Goal: Task Accomplishment & Management: Manage account settings

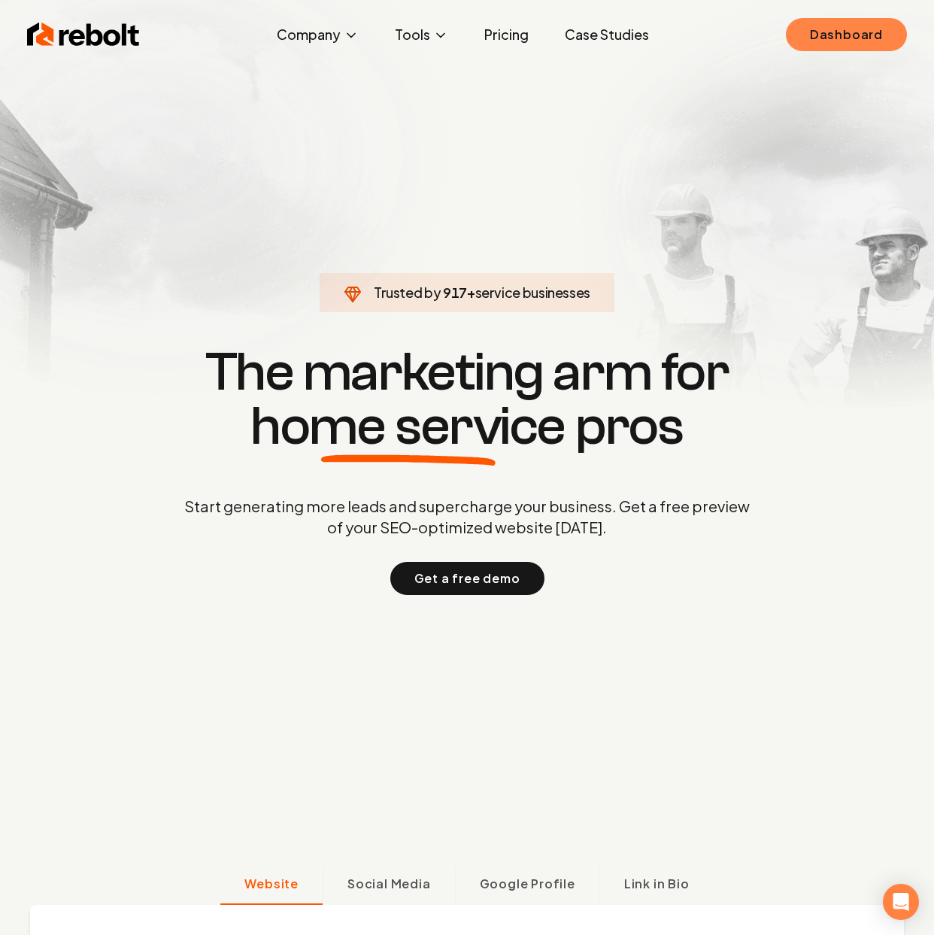
click at [855, 50] on link "Dashboard" at bounding box center [846, 34] width 121 height 33
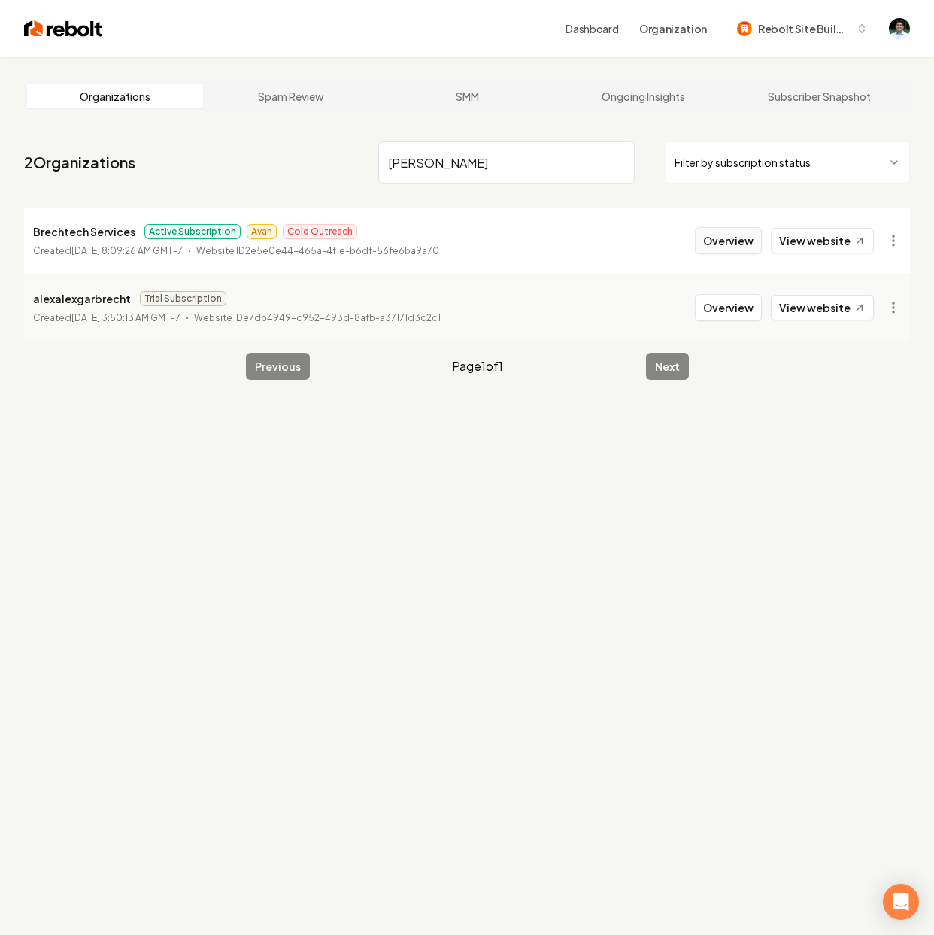
type input "Brech"
click at [737, 247] on button "Overview" at bounding box center [728, 240] width 67 height 27
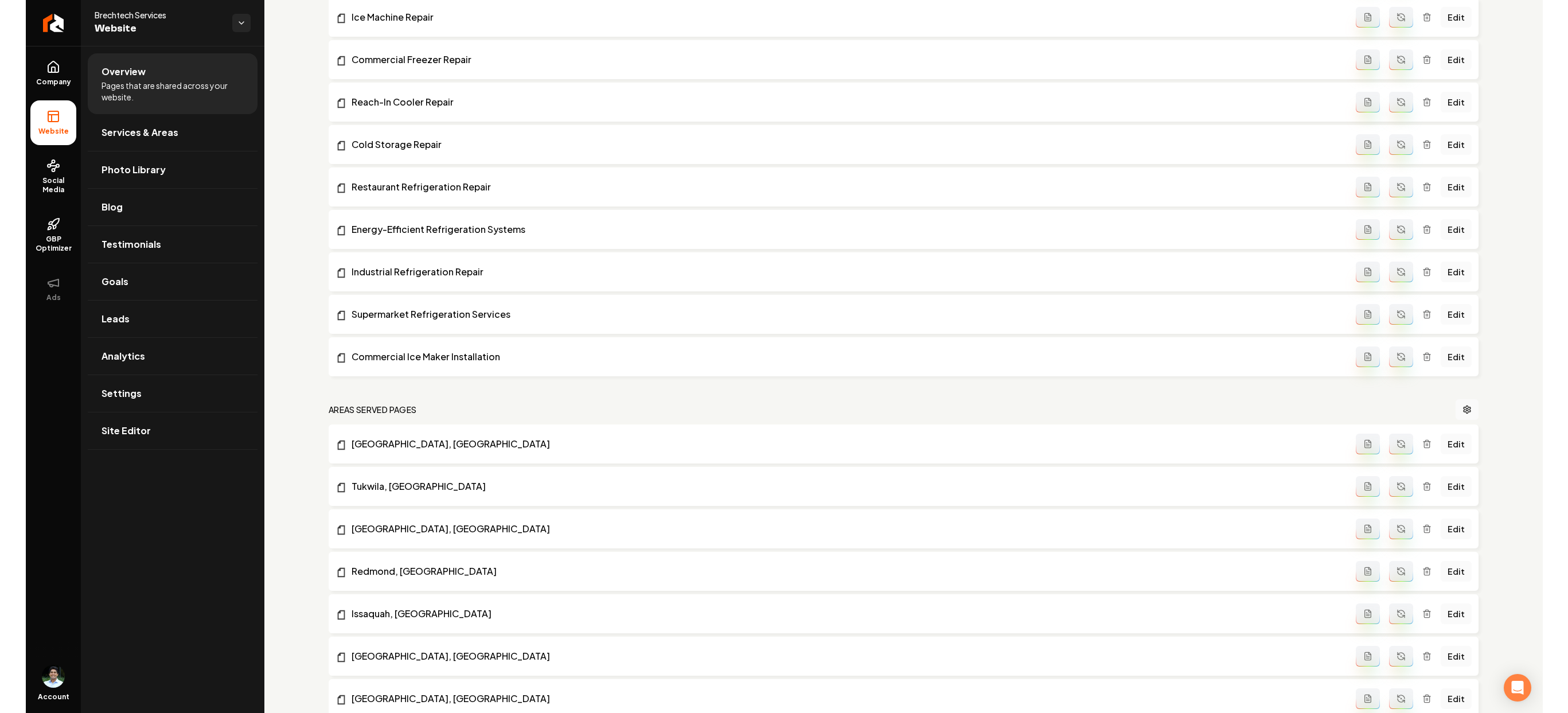
scroll to position [4912, 0]
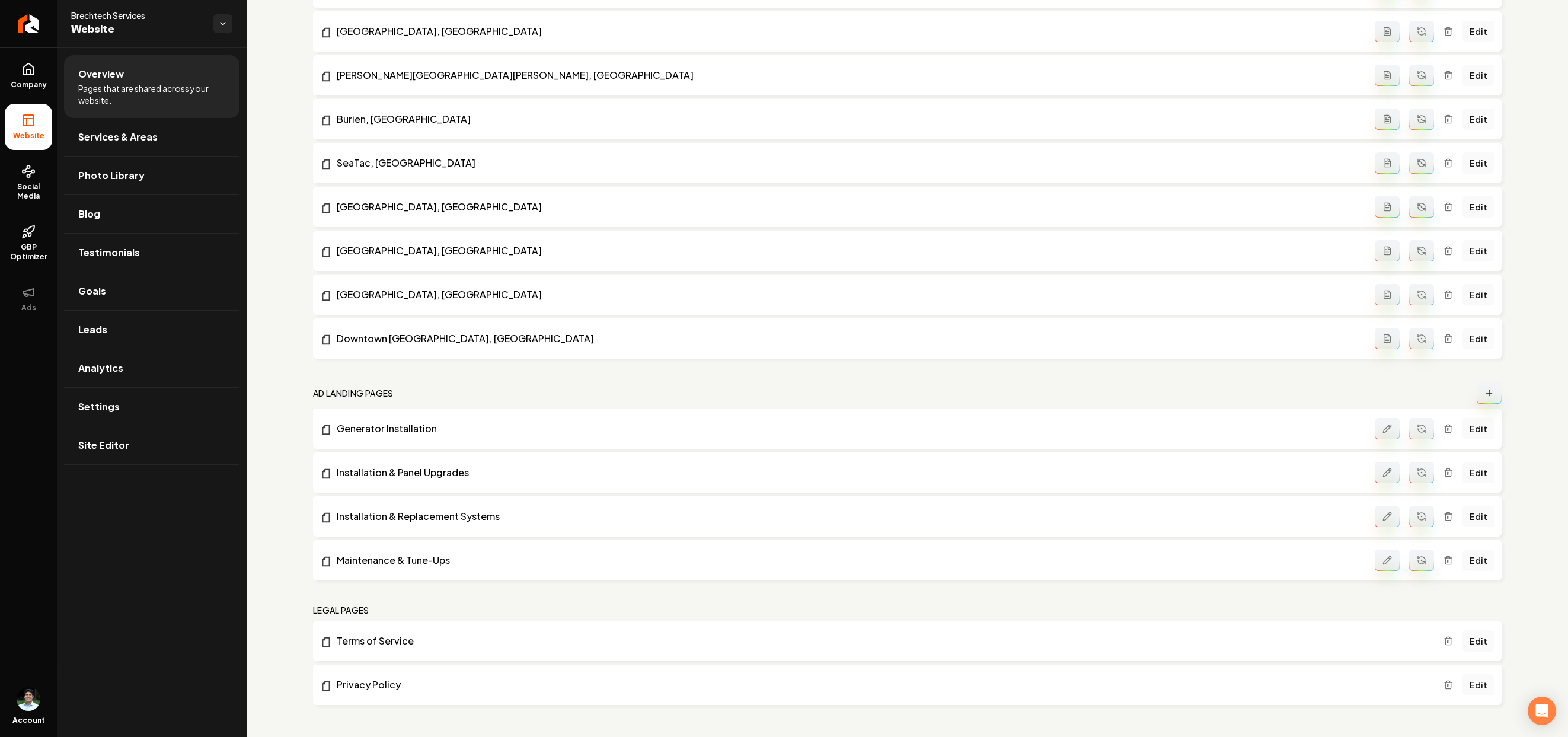
click at [366, 474] on link "Installation & Panel Upgrades" at bounding box center [847, 473] width 1054 height 14
click at [736, 473] on link "Edit" at bounding box center [1478, 472] width 32 height 21
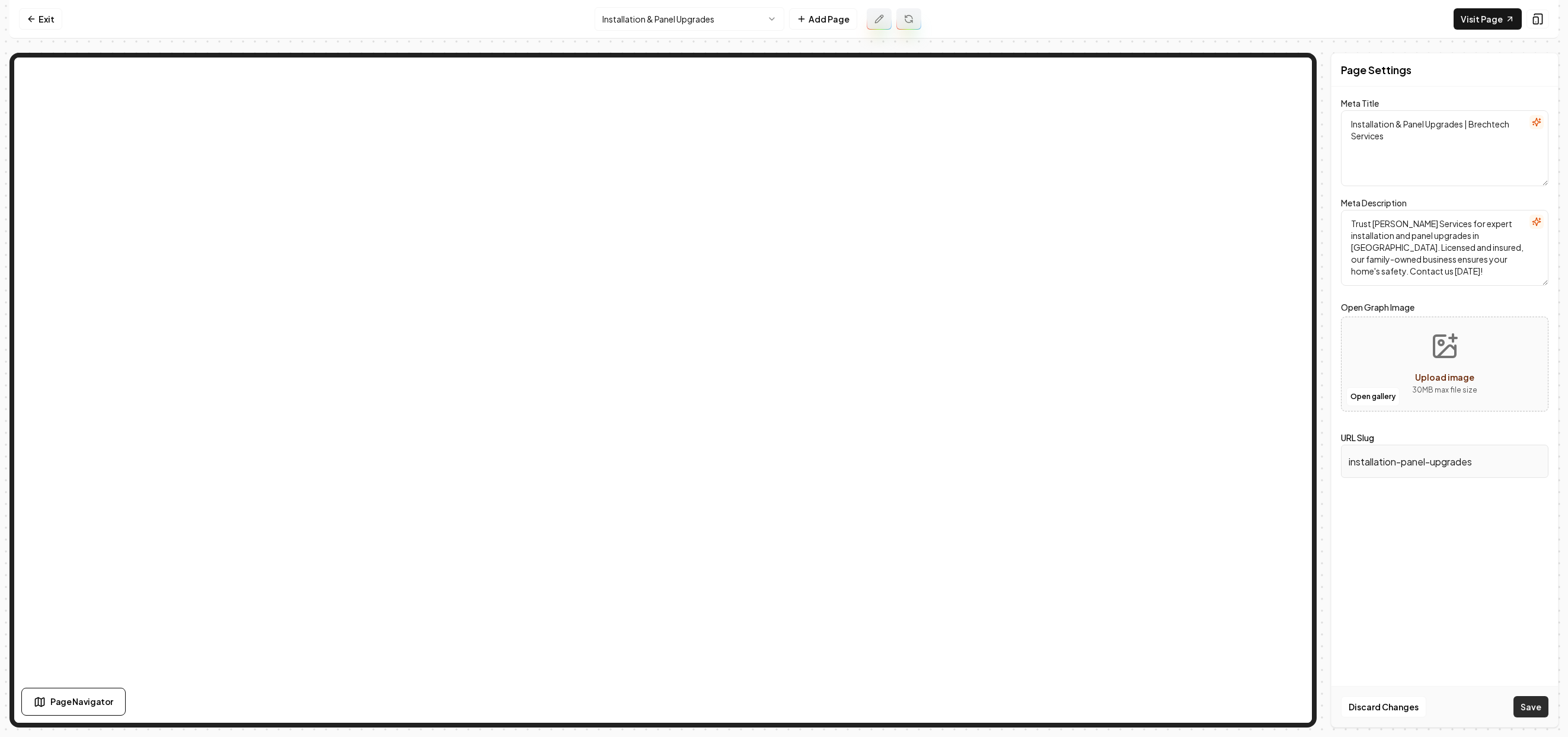
type textarea "Installation & Panel Upgrades | Brechtech Services"
click at [736, 704] on button "Save" at bounding box center [1531, 706] width 35 height 21
click at [736, 235] on textarea "Trust Brechtech Services for expert installation and panel upgrades in Seattle.…" at bounding box center [1444, 248] width 207 height 76
click at [736, 166] on textarea "Installation & Panel Upgrades | Brechtech Services" at bounding box center [1444, 148] width 207 height 76
click at [736, 235] on textarea "Trust Brechtech Services for expert installation and panel upgrades in Seattle.…" at bounding box center [1444, 248] width 207 height 76
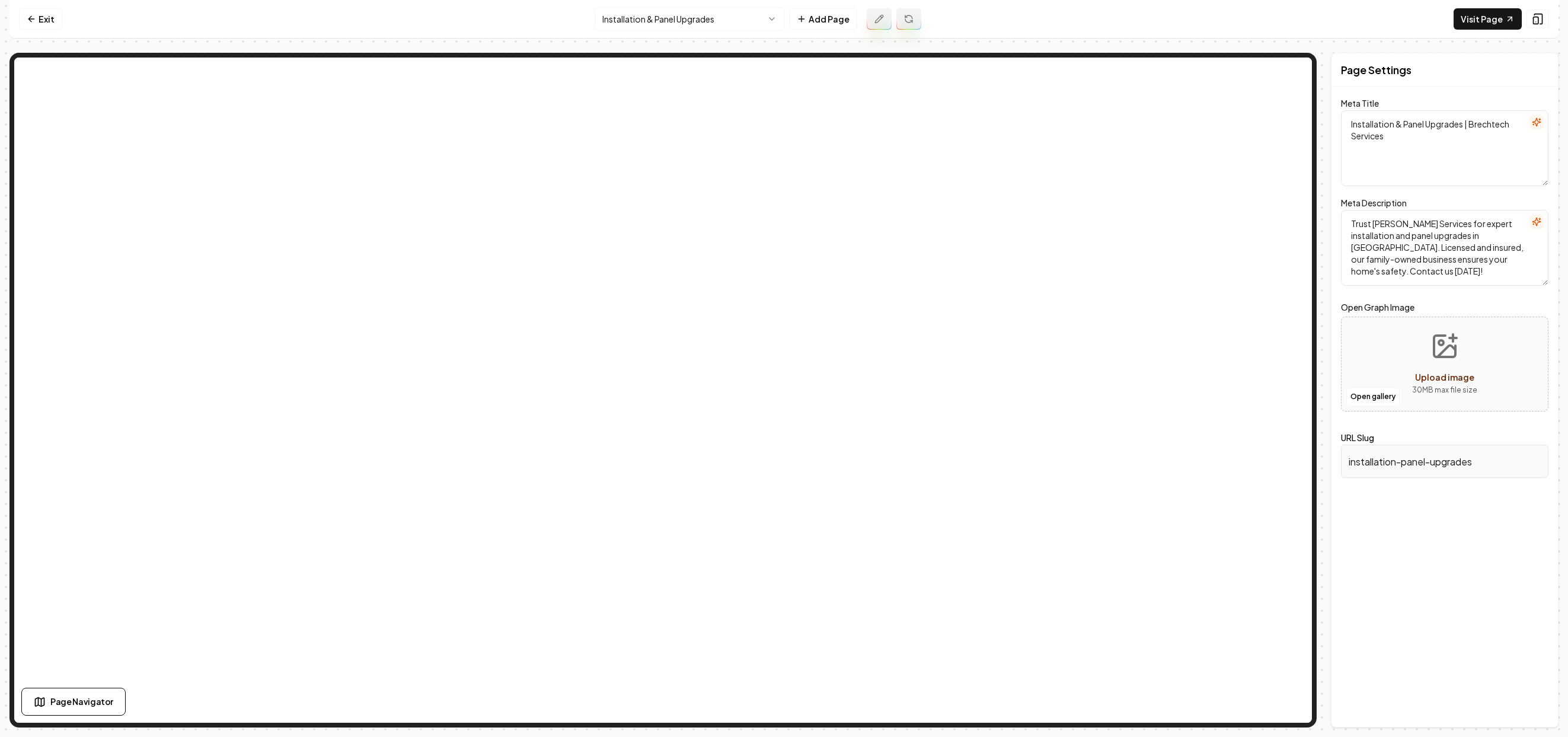
click at [736, 235] on textarea "Trust Brechtech Services for expert installation and panel upgrades in Seattle.…" at bounding box center [1444, 248] width 207 height 76
click at [736, 257] on textarea "Trust Brechtech Services for expert installation and panel upgrades in Seattle.…" at bounding box center [1444, 248] width 207 height 76
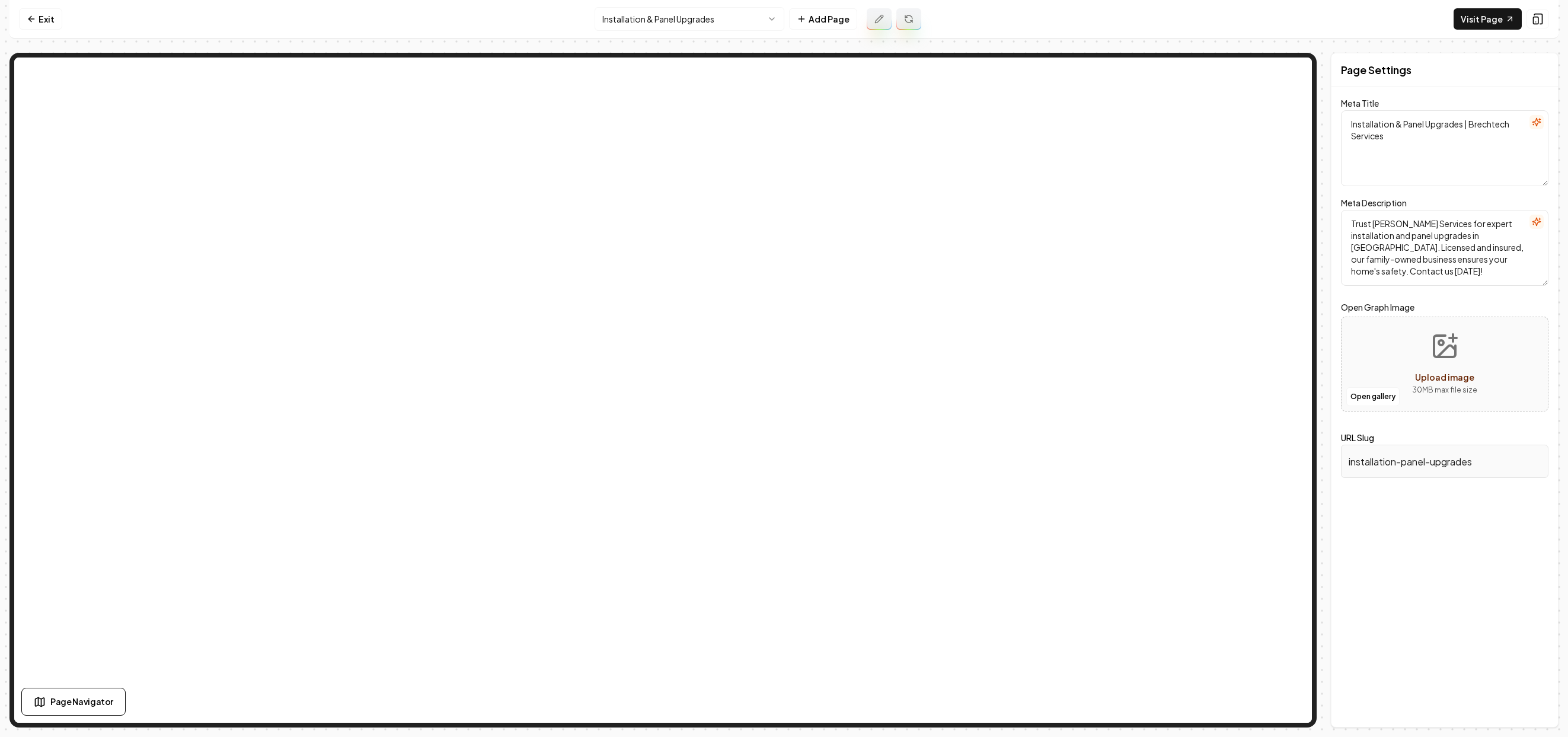
click at [736, 262] on textarea "Trust Brechtech Services for expert installation and panel upgrades in Seattle.…" at bounding box center [1444, 248] width 207 height 76
click at [736, 17] on link "Visit Page" at bounding box center [1488, 19] width 69 height 21
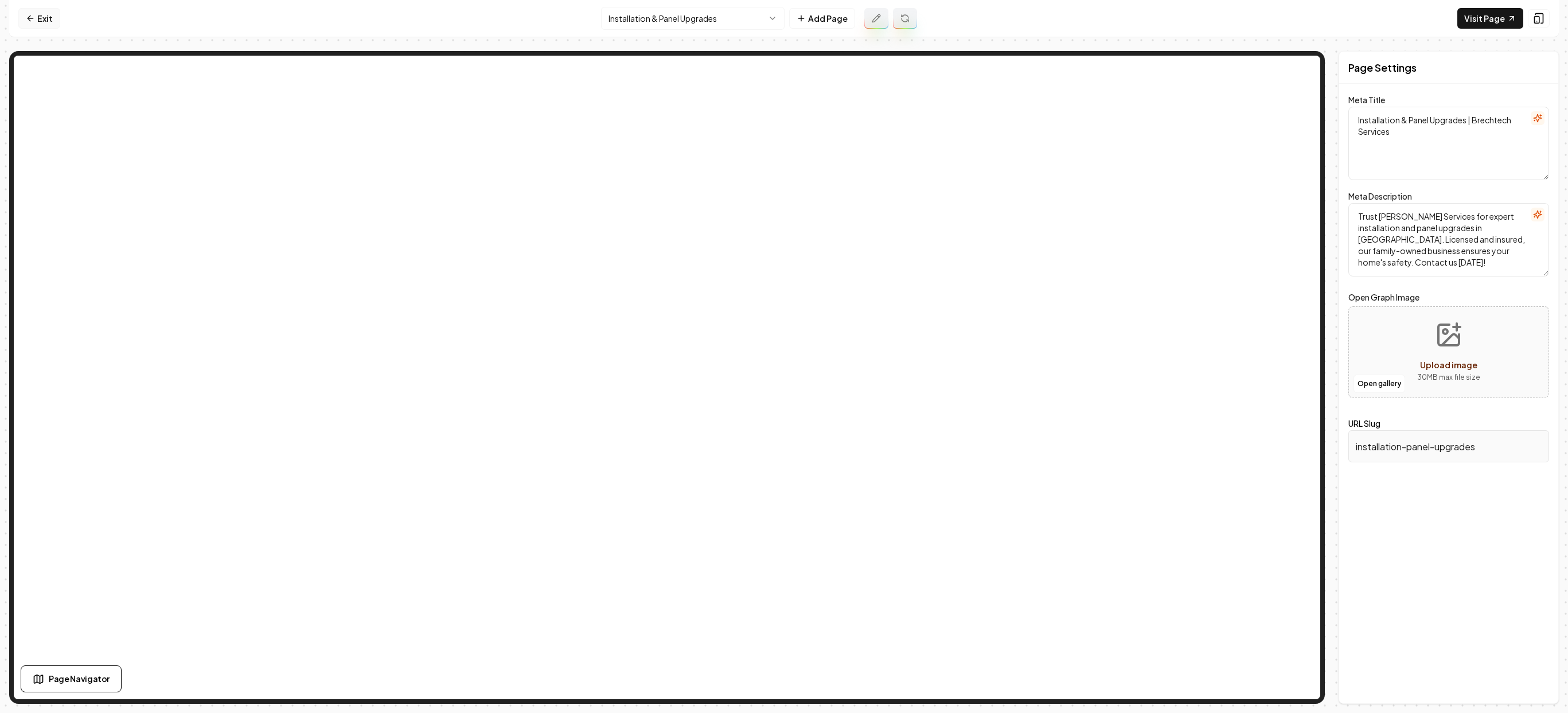
click at [38, 18] on link "Exit" at bounding box center [39, 18] width 42 height 21
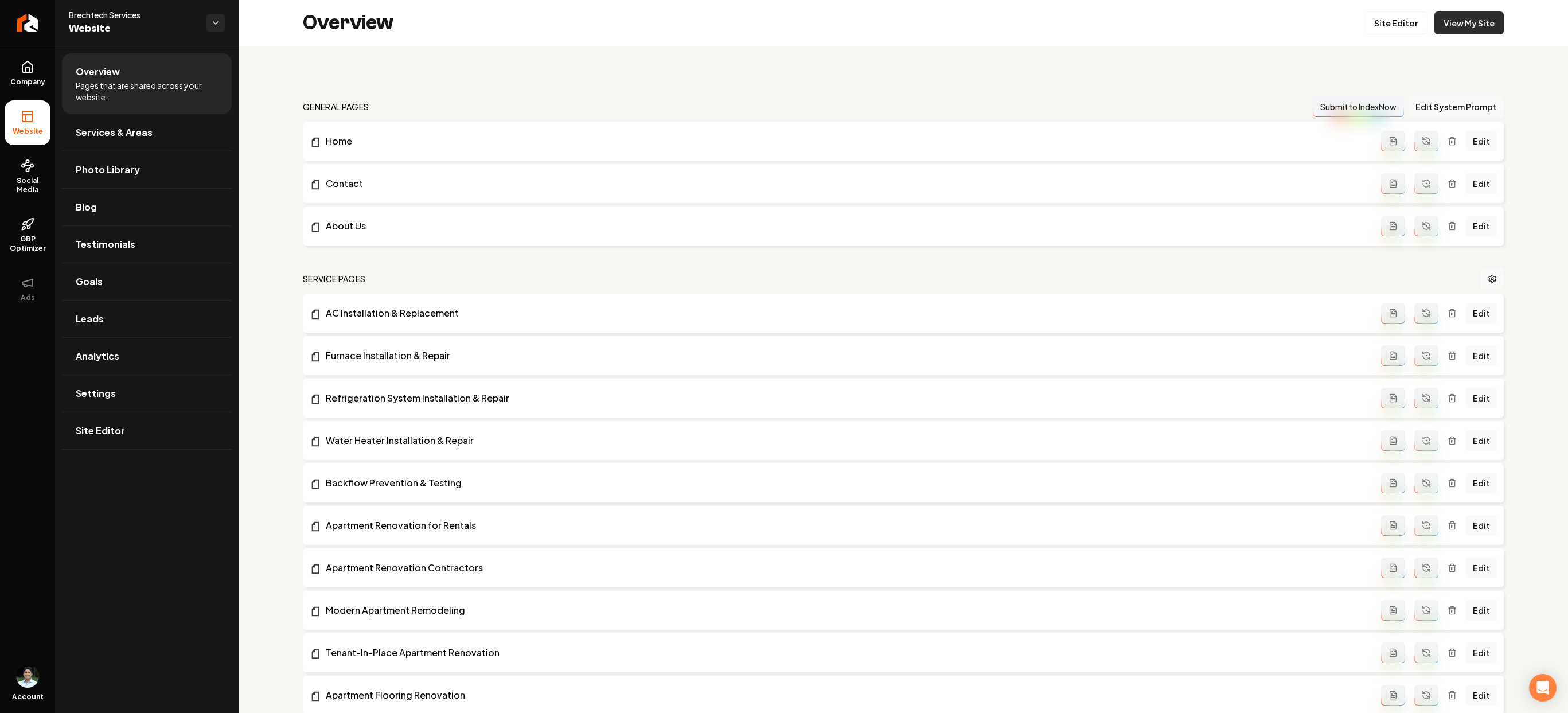
click at [712, 23] on link "View My Site" at bounding box center [1469, 23] width 69 height 23
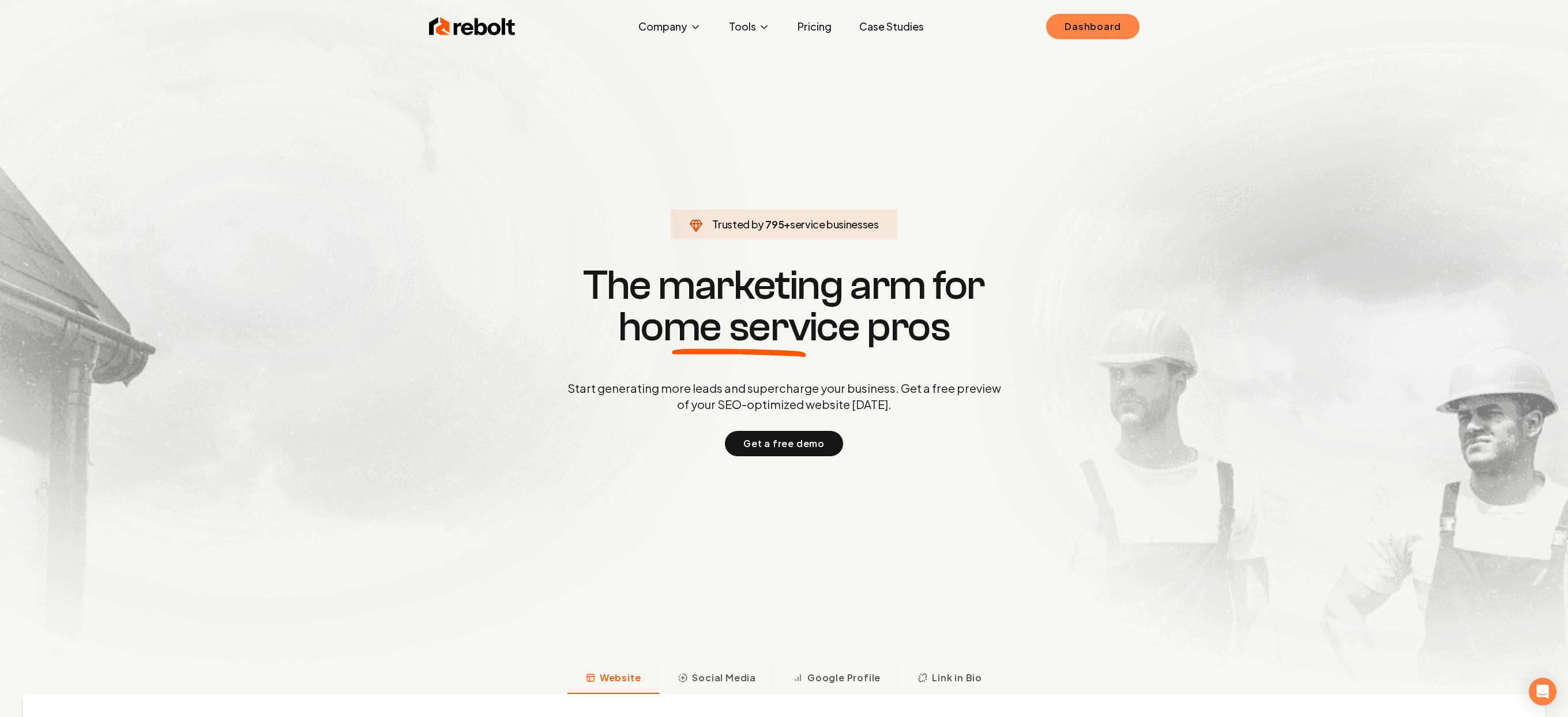
click at [1083, 38] on link "Dashboard" at bounding box center [1092, 26] width 93 height 25
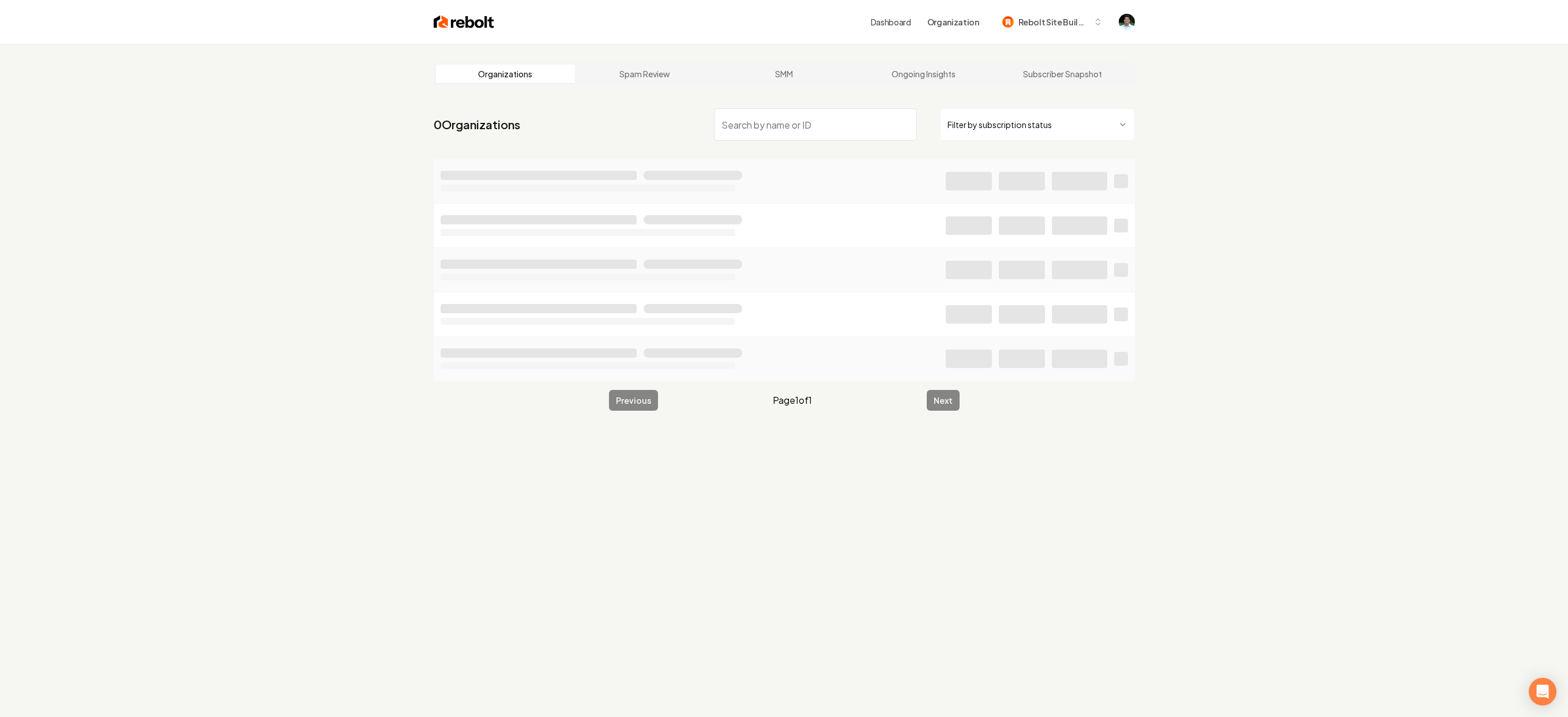
click at [797, 128] on input "search" at bounding box center [815, 124] width 203 height 32
type input "Phillips Outdoor Services"
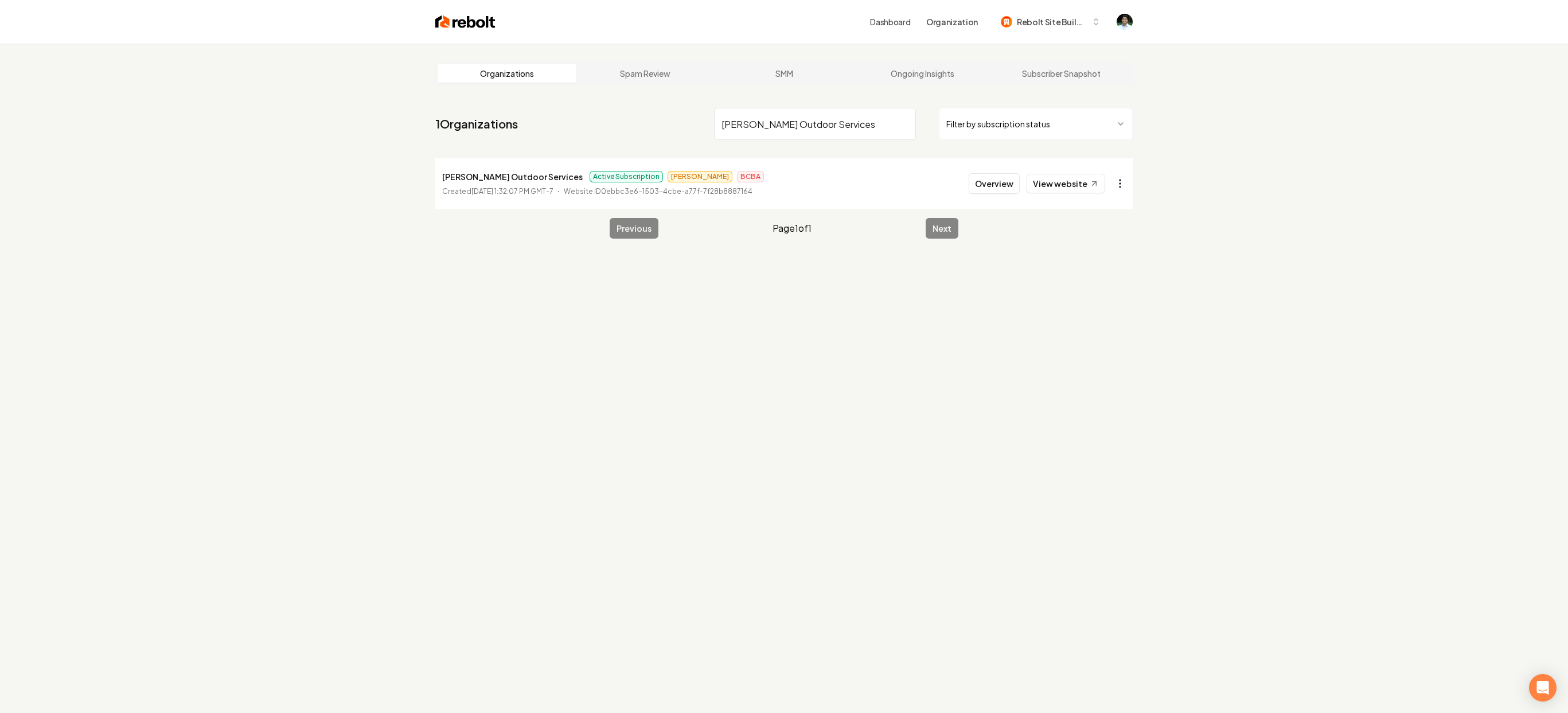
click at [1122, 182] on html "Dashboard Organization Rebolt Site Builder Organizations Spam Review SMM Ongoin…" at bounding box center [784, 356] width 1568 height 713
click at [1098, 304] on link "View in Stripe" at bounding box center [1088, 301] width 73 height 18
click at [763, 124] on input "Phillips Outdoor Services" at bounding box center [810, 124] width 202 height 32
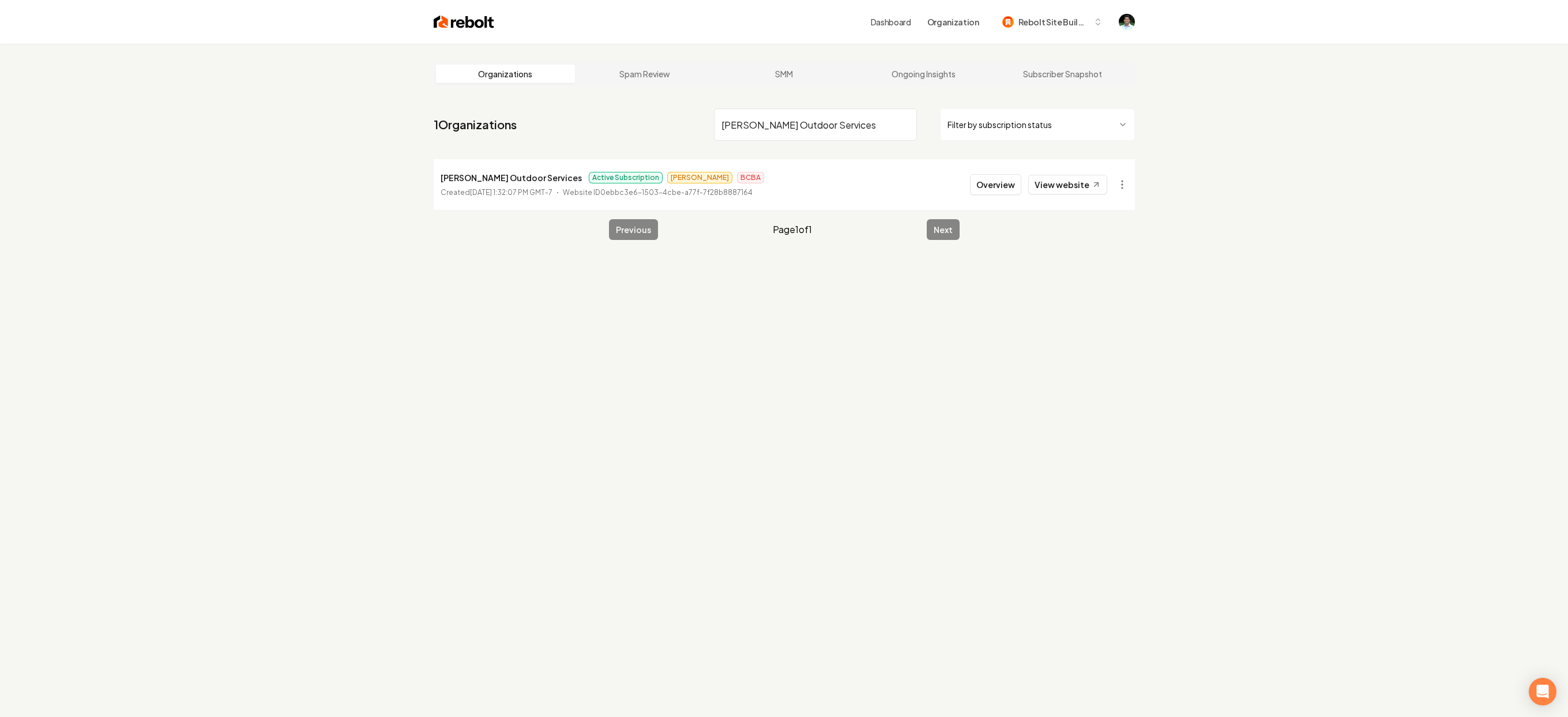
click at [822, 118] on input "Phillips Outdoor Services" at bounding box center [815, 124] width 203 height 32
click at [786, 118] on input "Phillips Outdoor Services" at bounding box center [815, 124] width 203 height 32
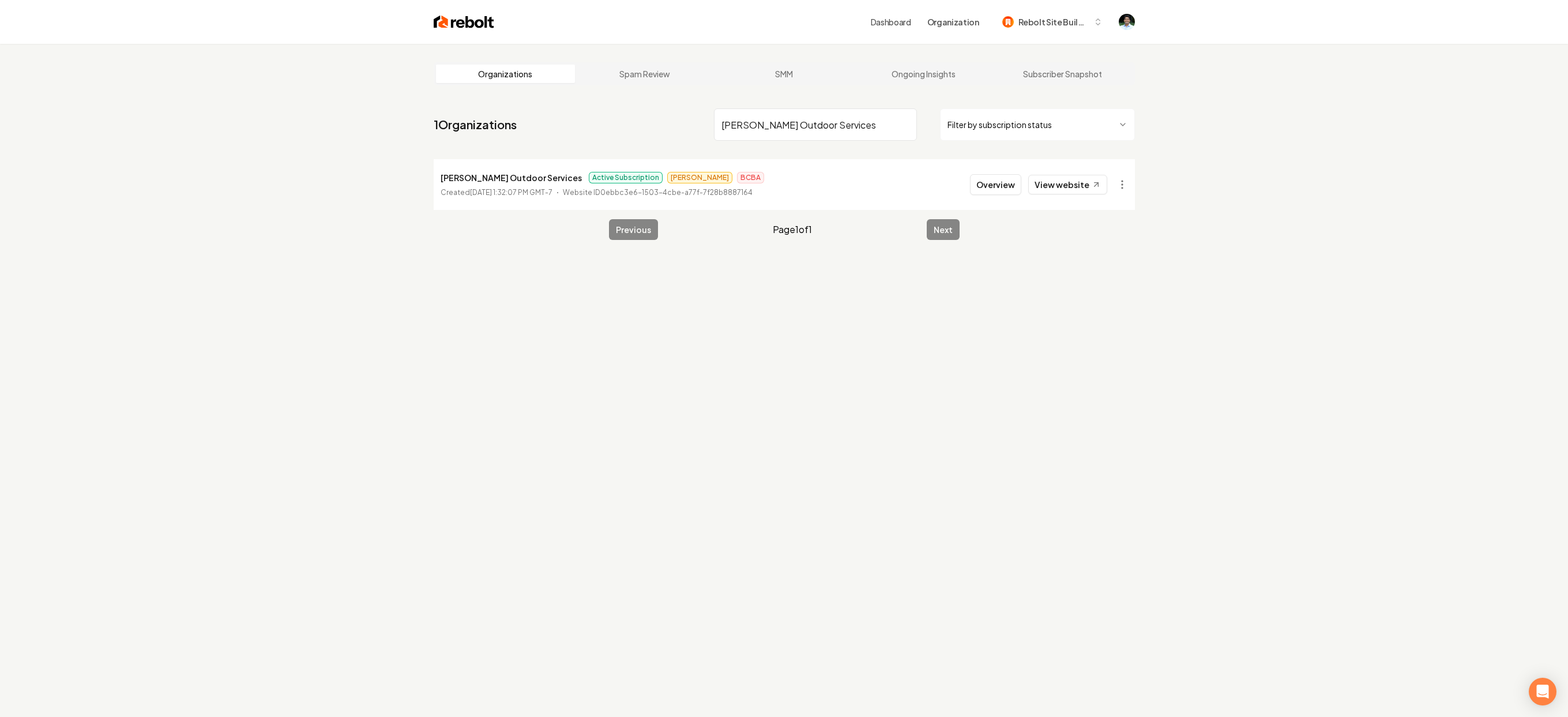
click at [786, 118] on input "Phillips Outdoor Services" at bounding box center [815, 124] width 203 height 32
paste input "Raptor Turf"
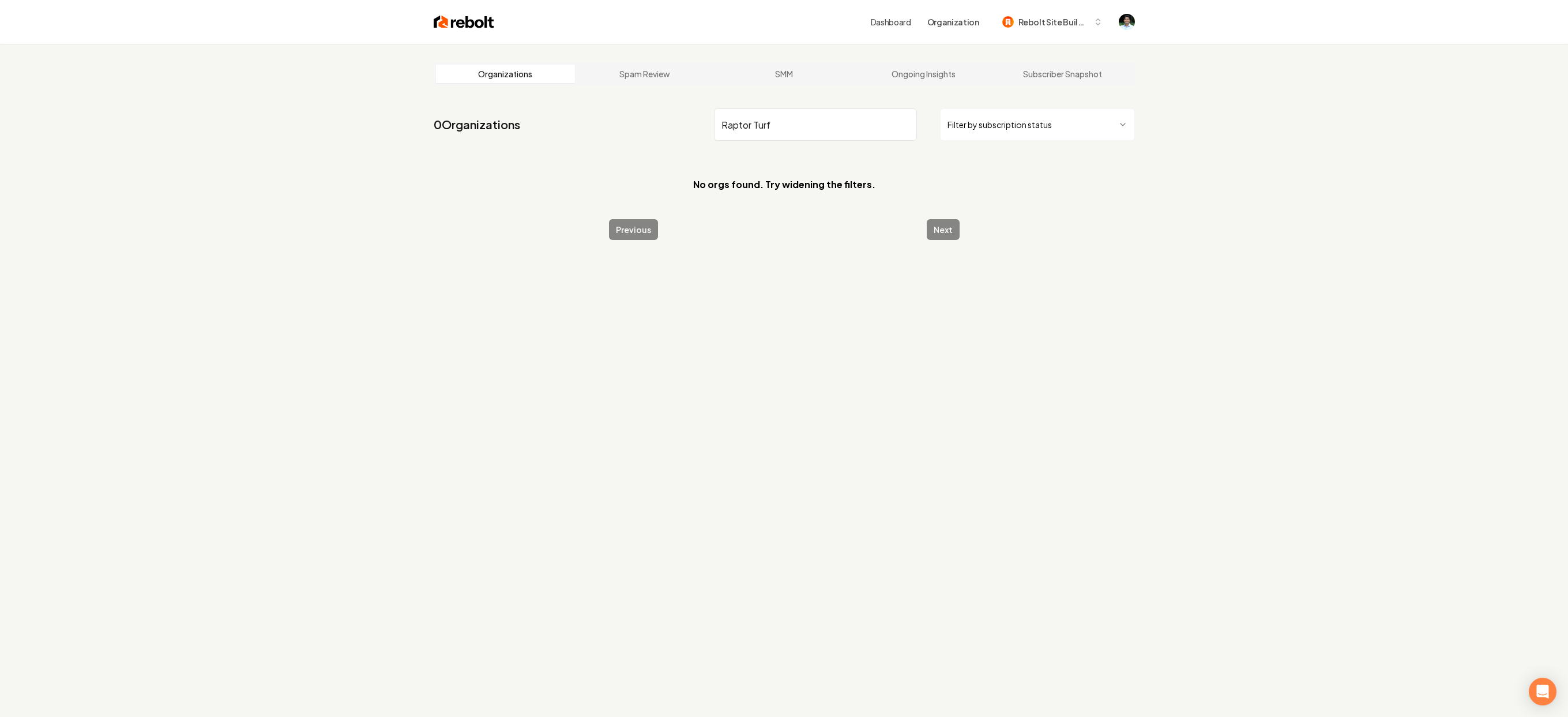
click at [760, 123] on input "Raptor Turf" at bounding box center [815, 124] width 203 height 32
type input "Raptor"
click at [792, 129] on input "Raptor" at bounding box center [815, 124] width 203 height 32
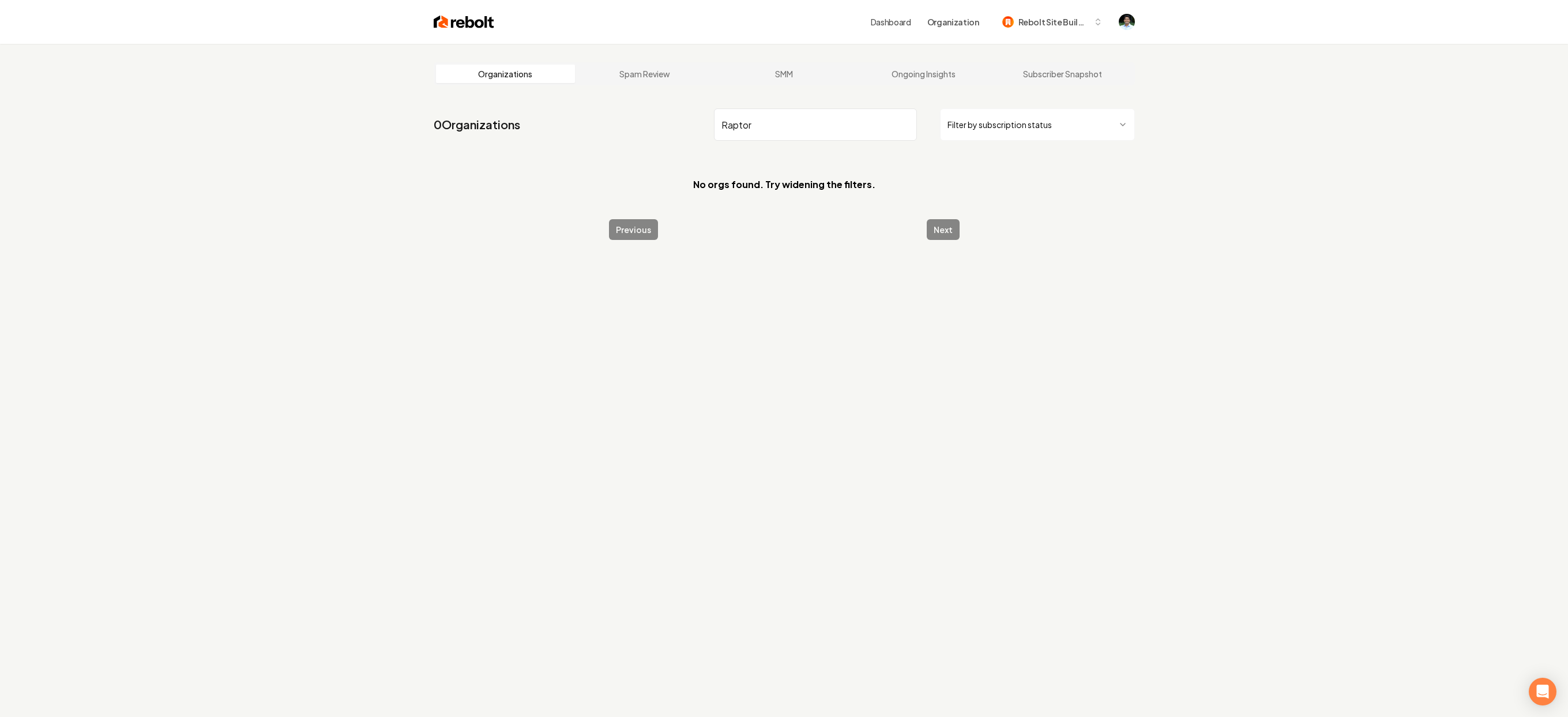
click at [792, 129] on input "Raptor" at bounding box center [815, 124] width 203 height 32
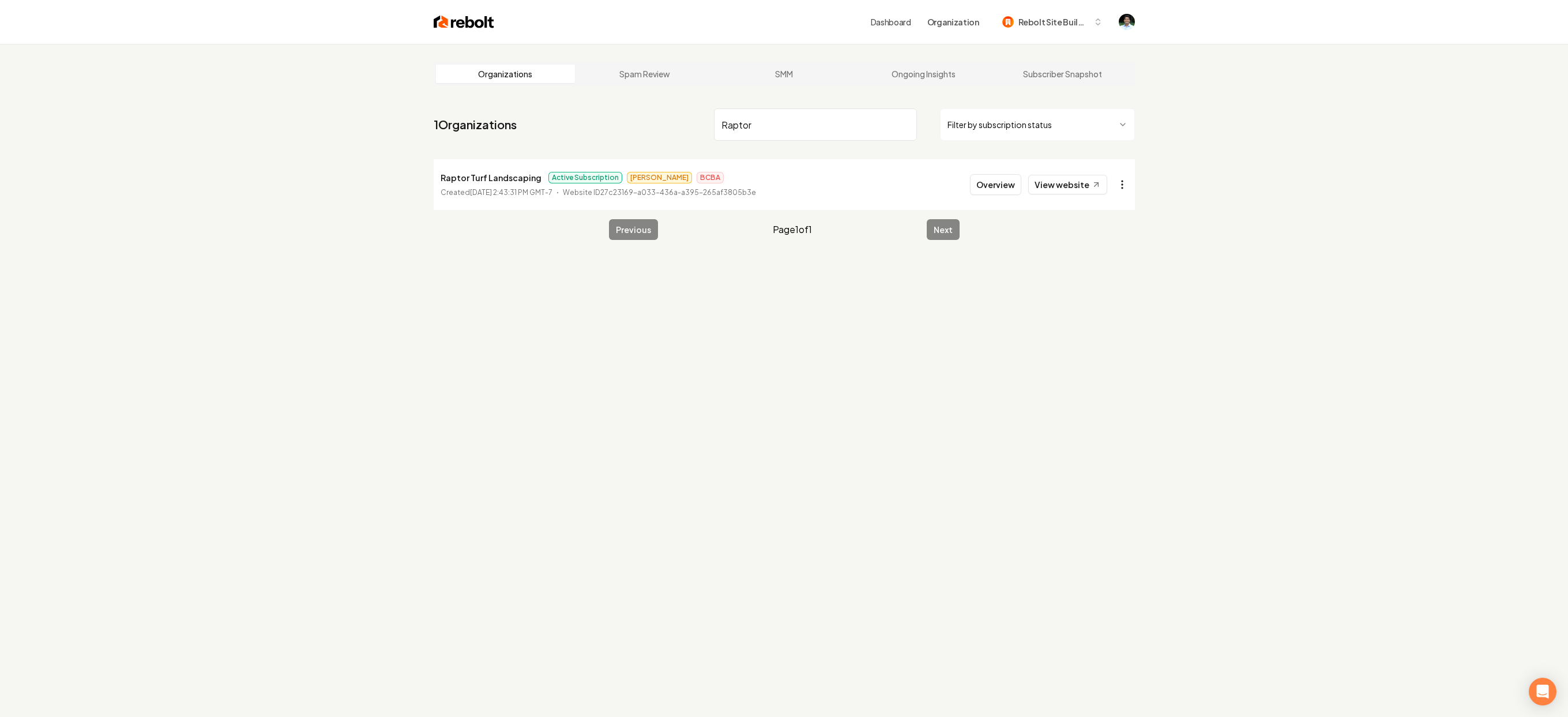
type input "Raptor"
click at [1126, 192] on html "Dashboard Organization Rebolt Site Builder Organizations Spam Review SMM Ongoin…" at bounding box center [784, 358] width 1568 height 717
click at [1100, 304] on link "View in Stripe" at bounding box center [1094, 303] width 74 height 18
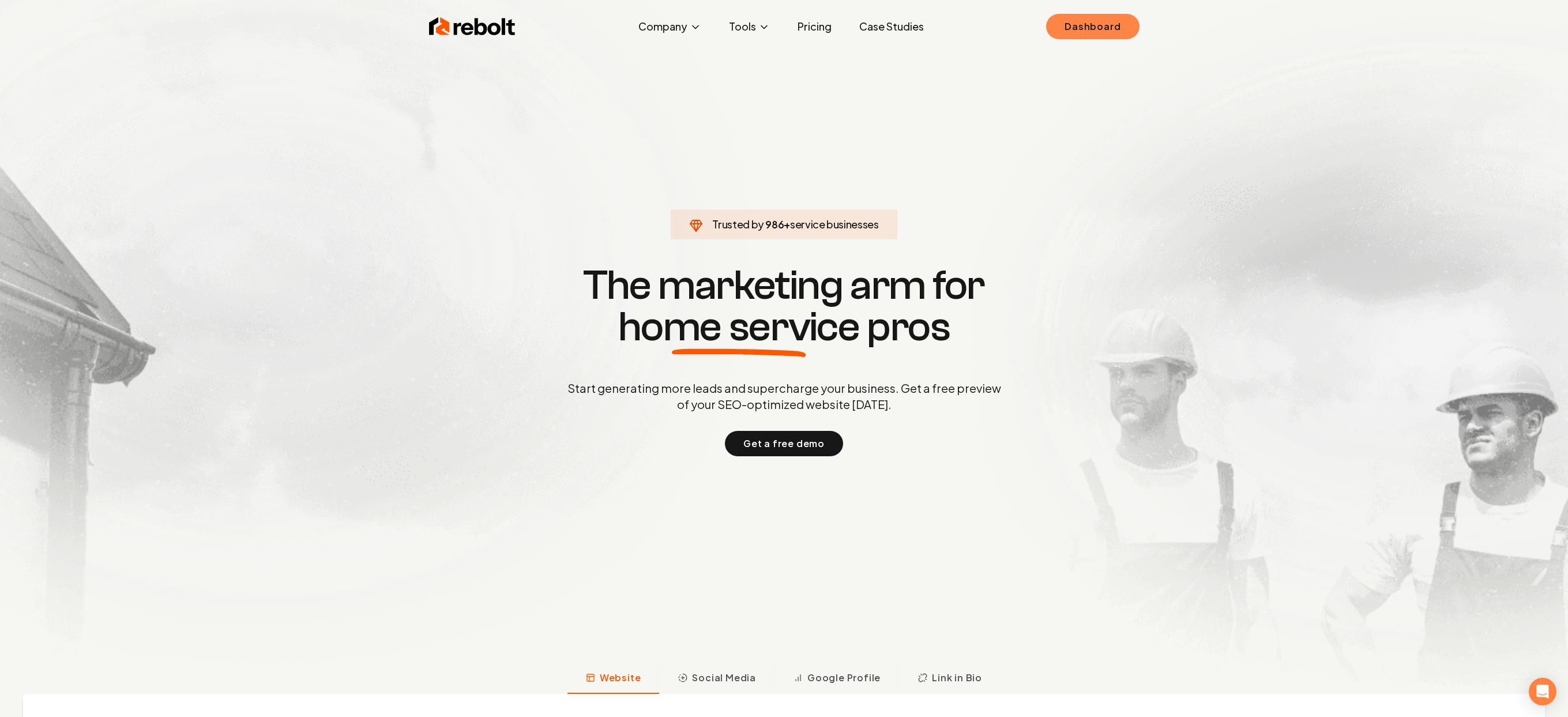
click at [1107, 36] on link "Dashboard" at bounding box center [1092, 26] width 93 height 25
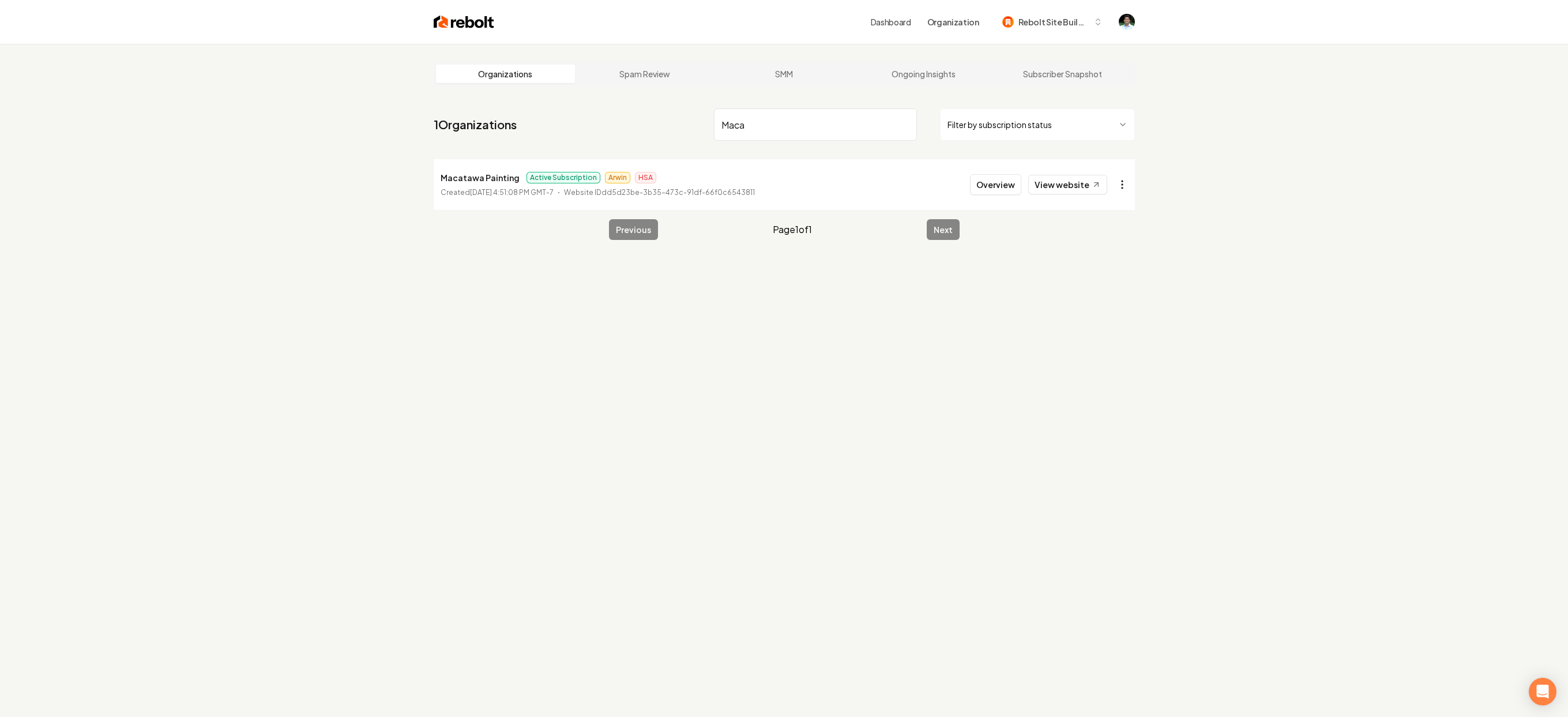
type input "Maca"
click at [1123, 186] on html "Dashboard Organization Rebolt Site Builder Organizations Spam Review SMM Ongoin…" at bounding box center [784, 358] width 1568 height 717
click at [1111, 304] on link "View in Stripe" at bounding box center [1094, 303] width 74 height 18
click at [972, 185] on li "Macatawa Painting Active Subscription Arwin HSA Created [DATE] 4:51:08 PM GMT-7…" at bounding box center [784, 185] width 701 height 51
click at [979, 184] on button "Overview" at bounding box center [995, 184] width 51 height 21
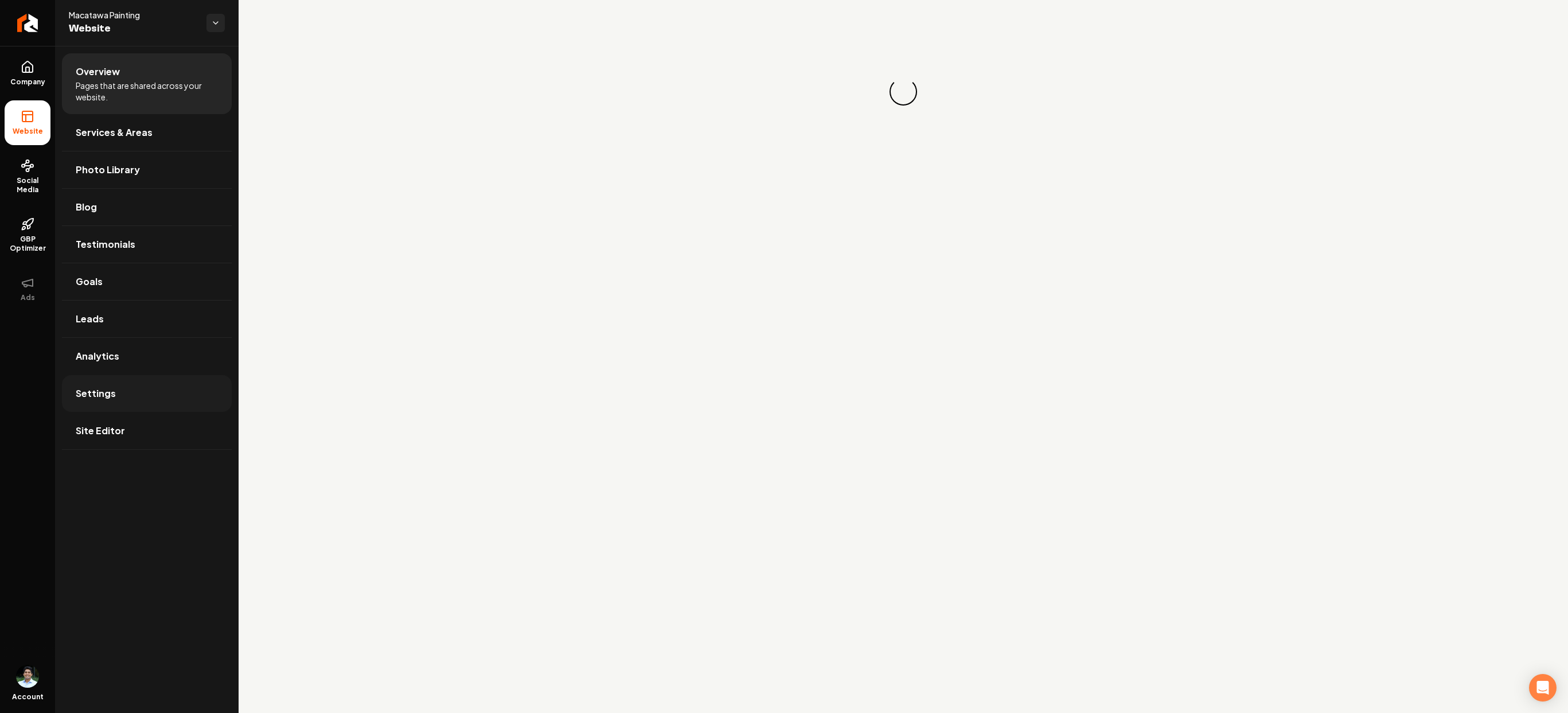
click at [121, 390] on link "Settings" at bounding box center [146, 393] width 170 height 37
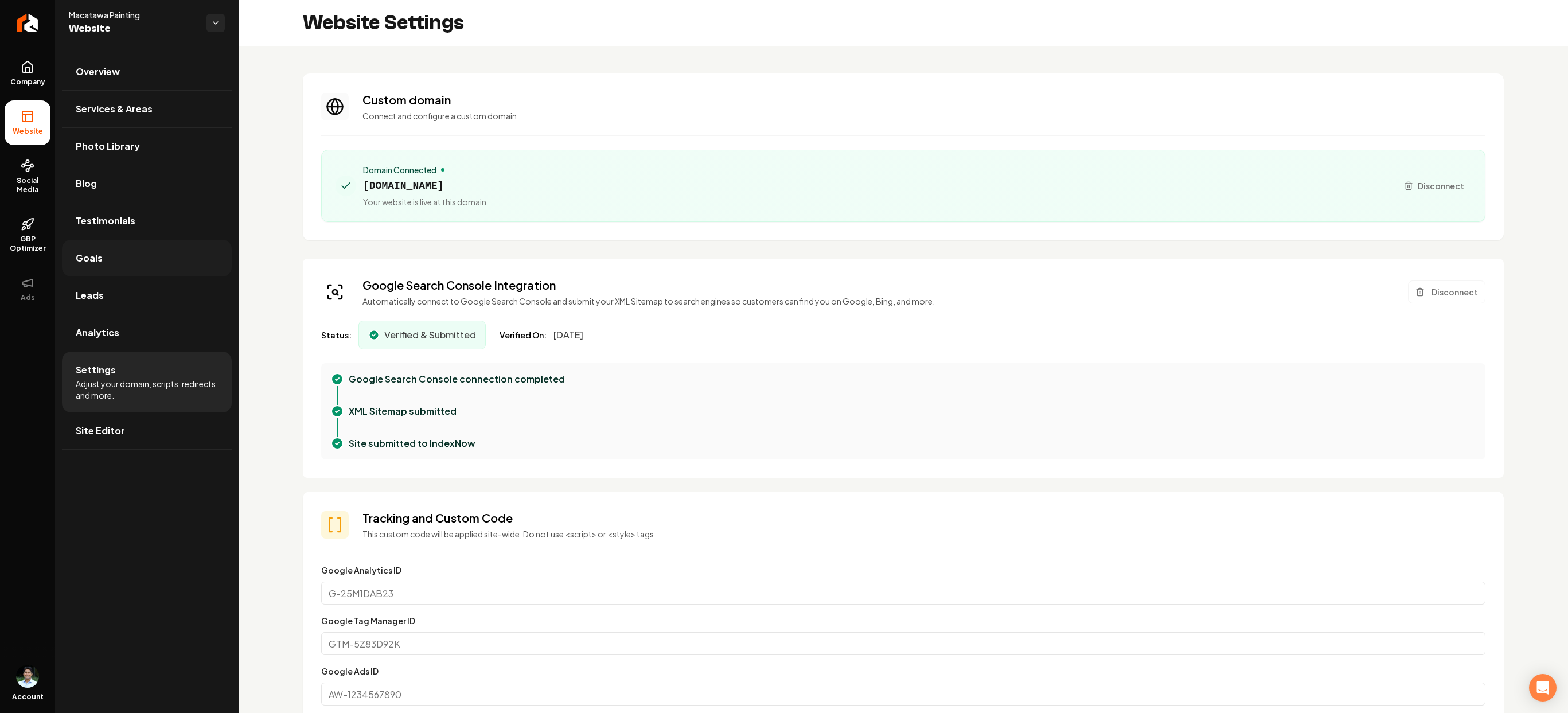
click at [98, 257] on span "Goals" at bounding box center [88, 259] width 27 height 14
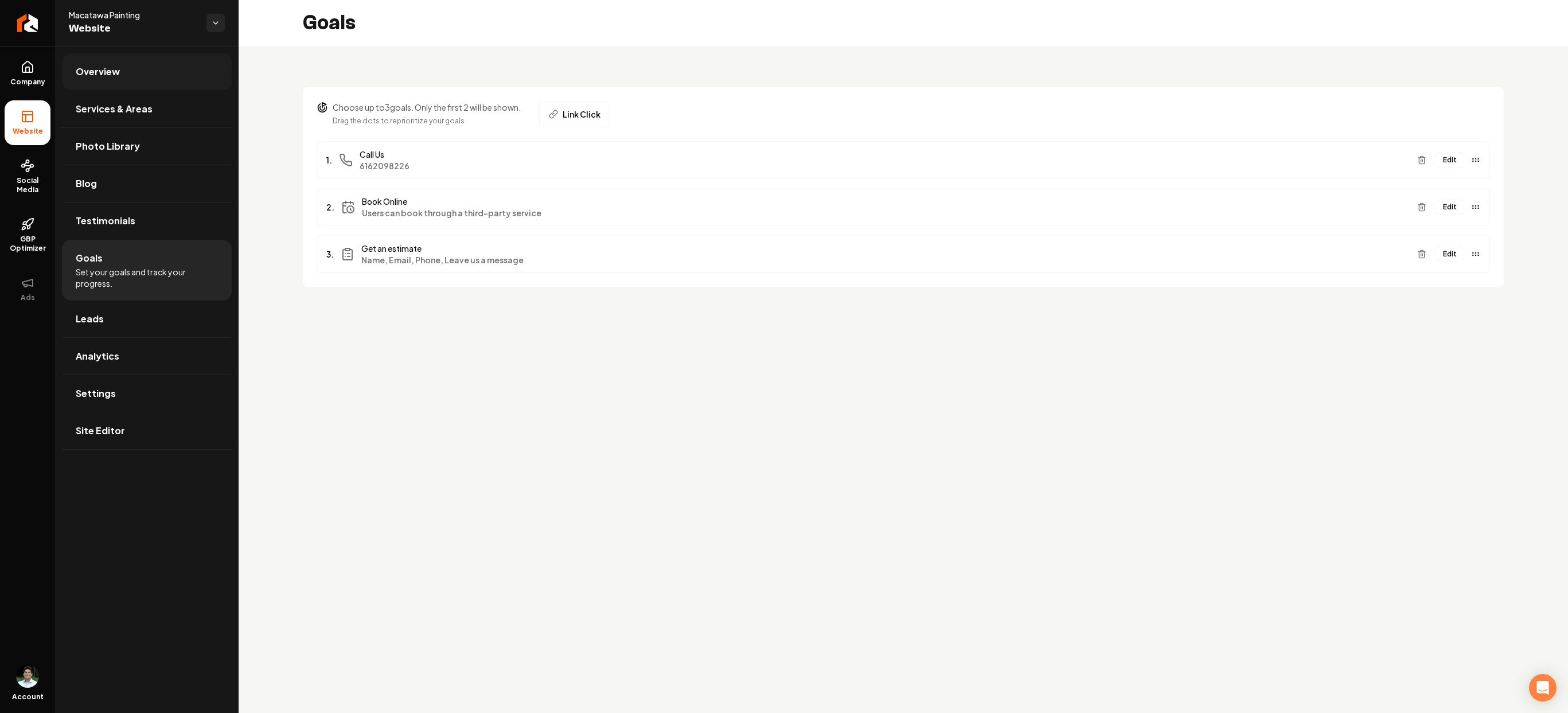
click at [104, 72] on span "Overview" at bounding box center [98, 72] width 44 height 14
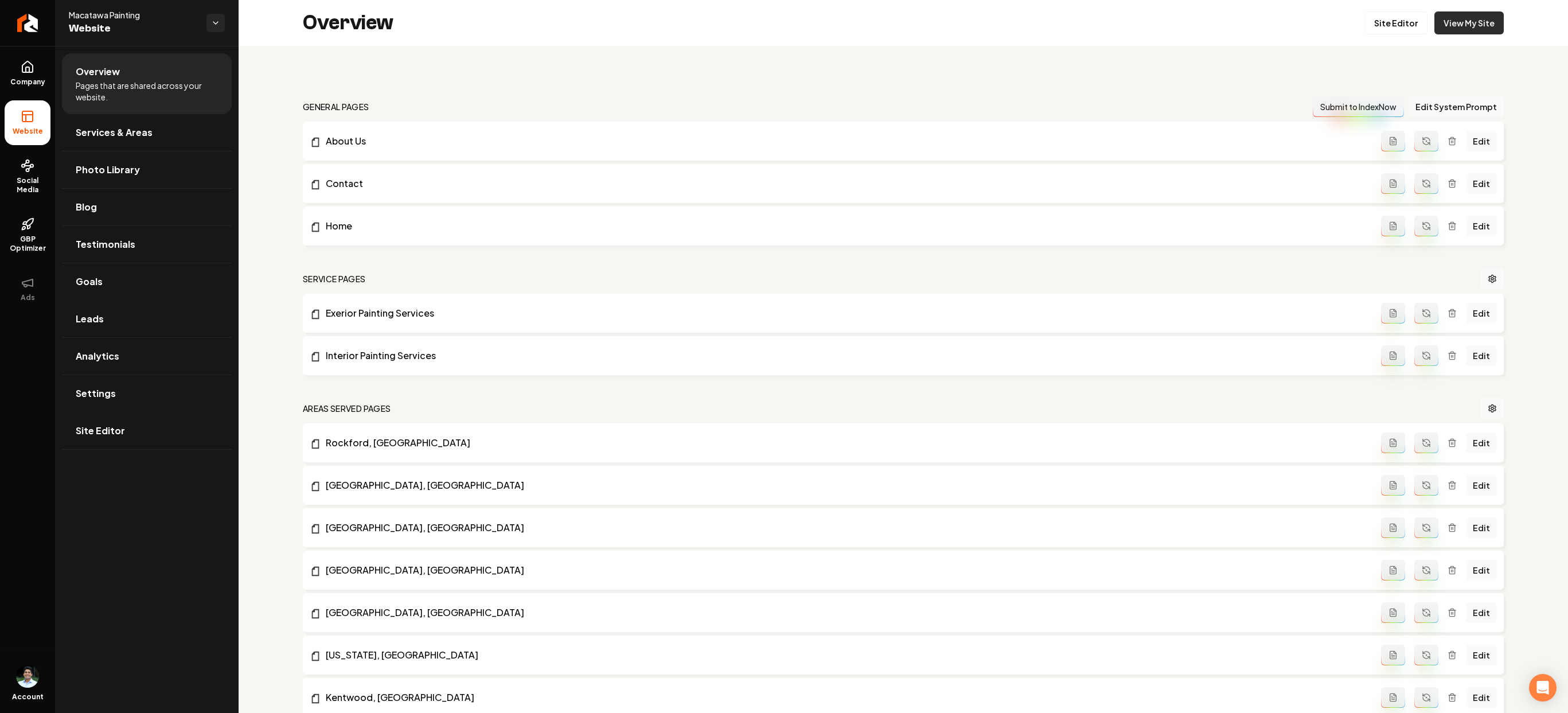
click at [1486, 26] on link "View My Site" at bounding box center [1469, 23] width 69 height 23
click at [1406, 32] on link "Site Editor" at bounding box center [1396, 23] width 63 height 23
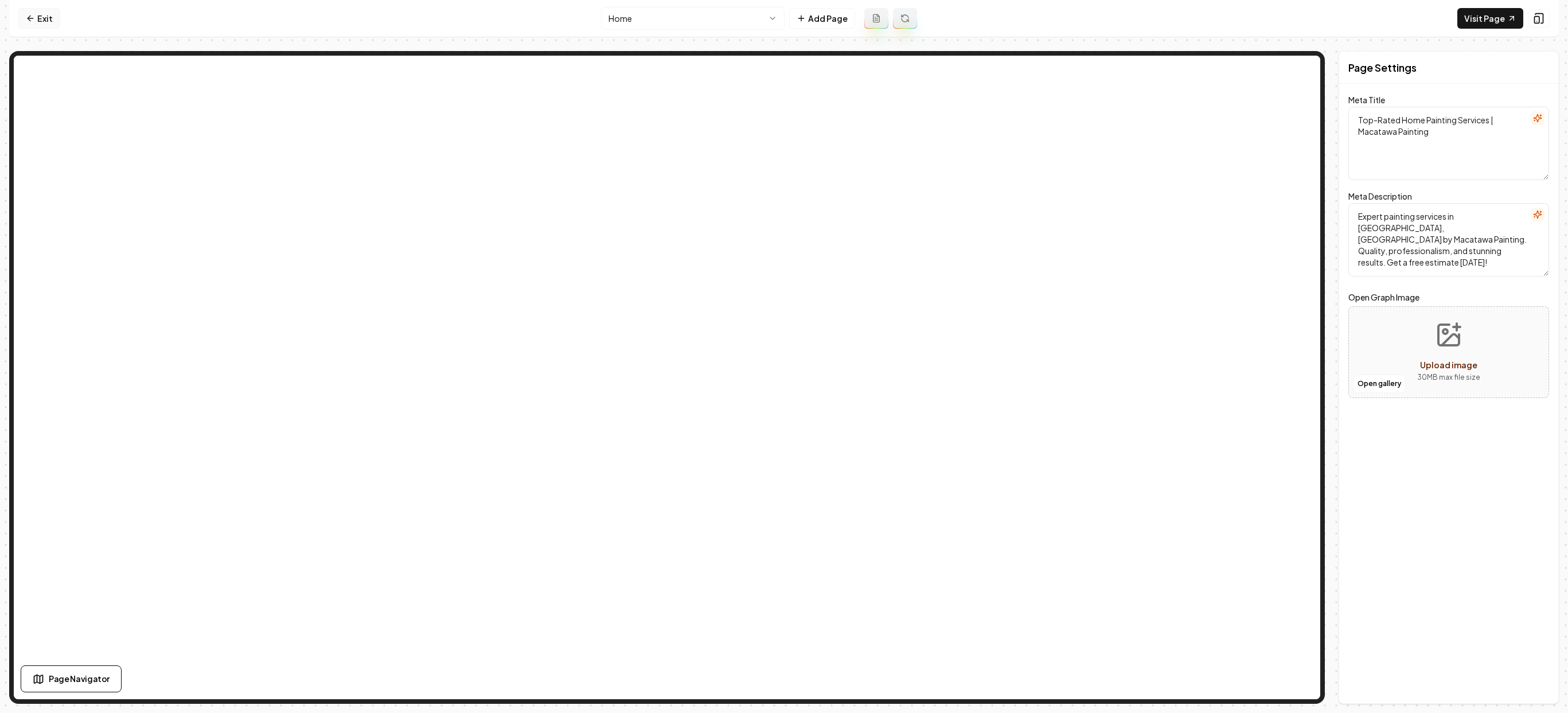
click at [31, 17] on icon at bounding box center [30, 18] width 9 height 9
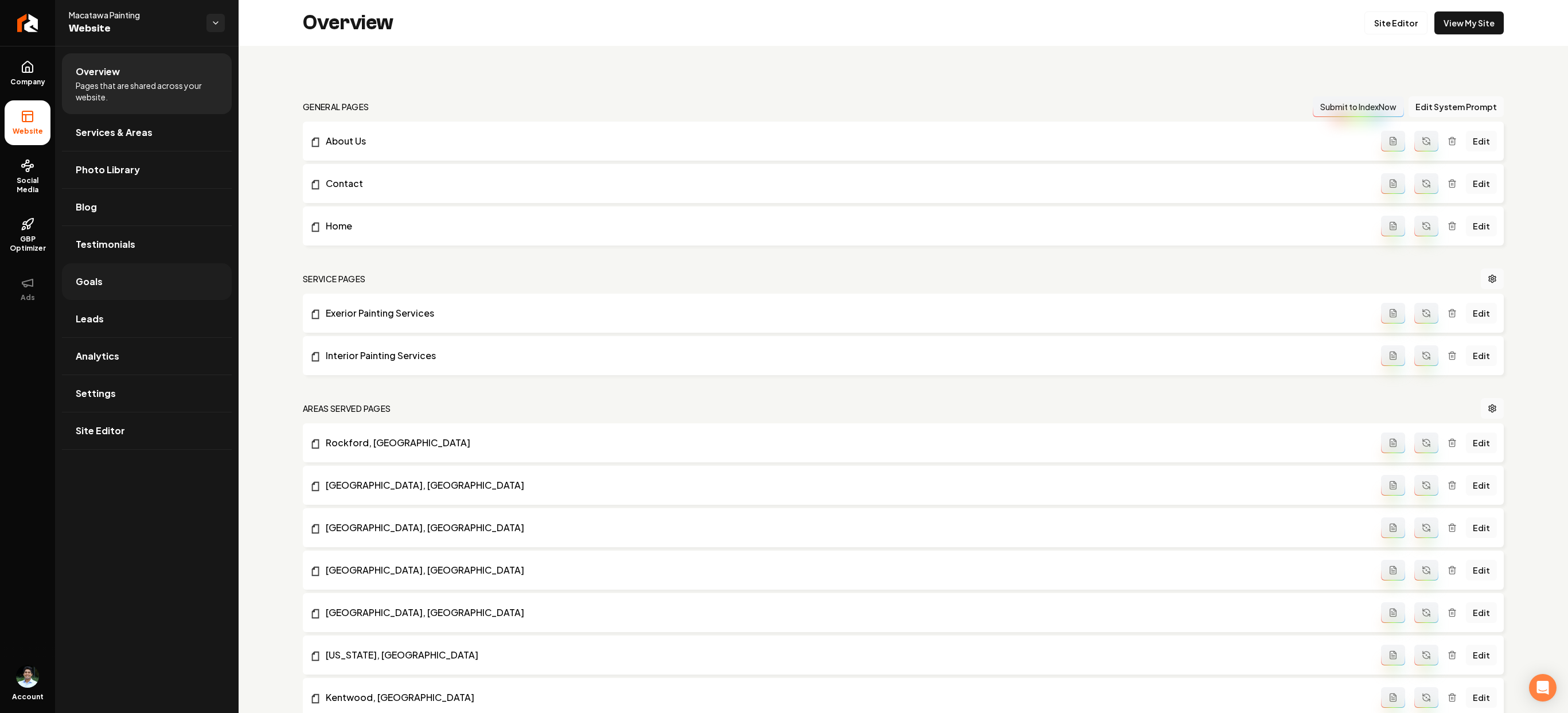
click at [95, 288] on span "Goals" at bounding box center [88, 281] width 27 height 14
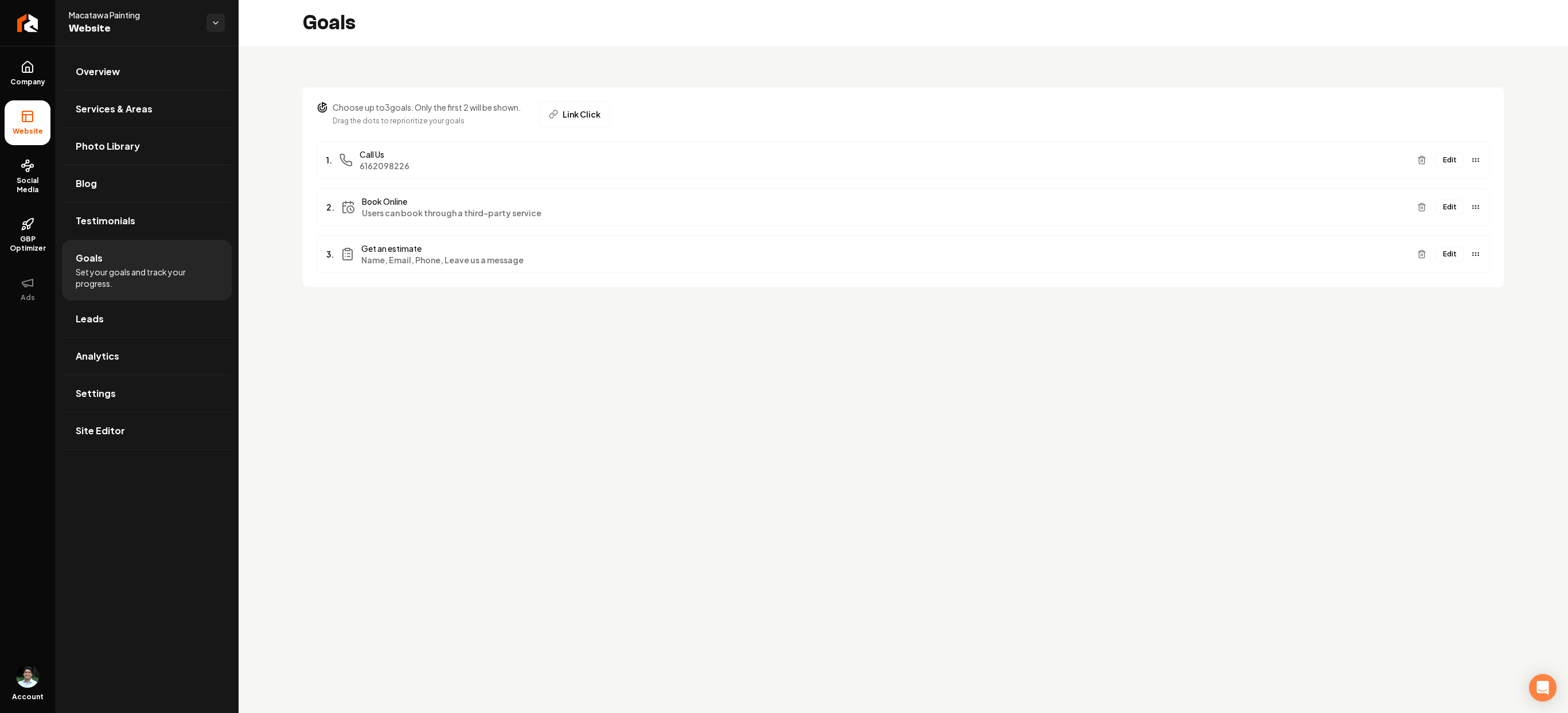
click at [1456, 210] on button "Edit" at bounding box center [1450, 207] width 29 height 15
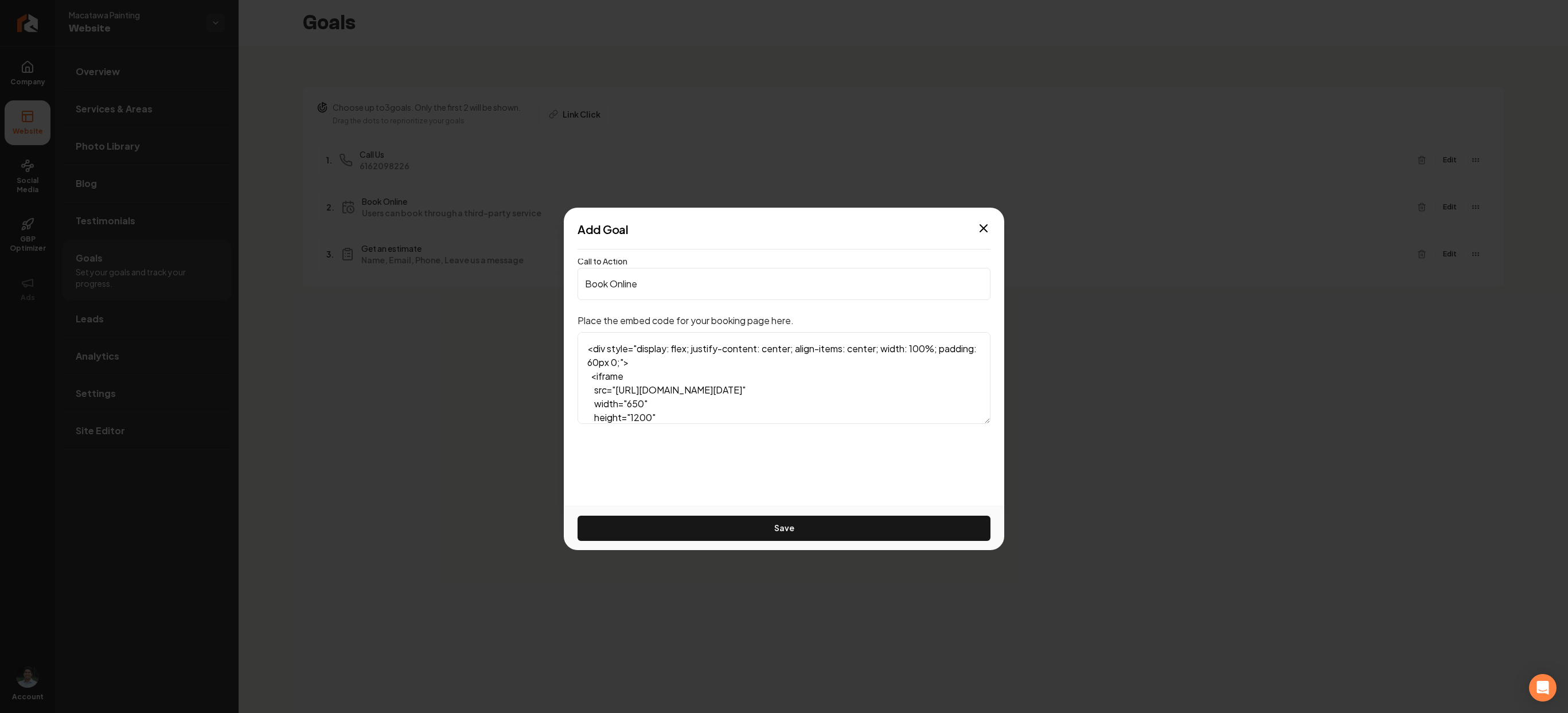
click at [691, 390] on textarea "<div style="display: flex; justify-content: center; align-items: center; width:…" at bounding box center [784, 378] width 413 height 92
click at [733, 358] on textarea "<div style="display: flex; justify-content: center; align-items: center; width:…" at bounding box center [784, 378] width 413 height 92
click at [638, 361] on textarea "<div style="display: flex; justify-content: center; align-items: center; width:…" at bounding box center [784, 378] width 413 height 92
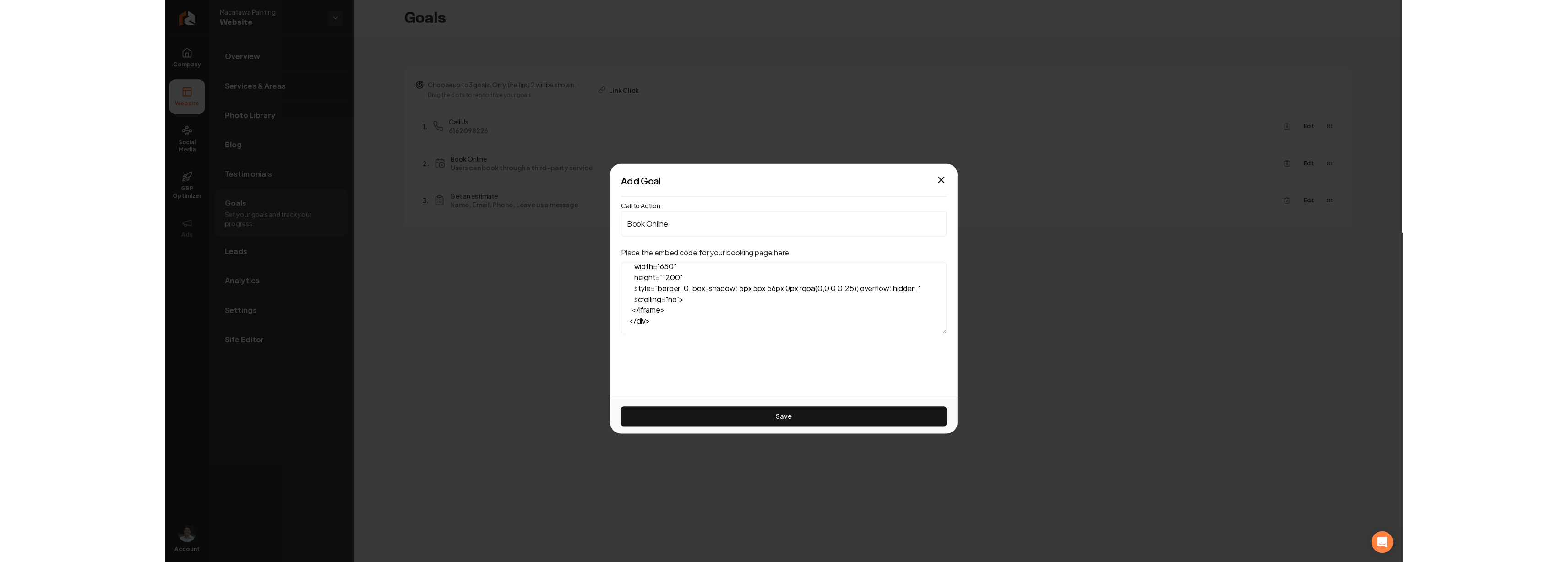
scroll to position [69, 0]
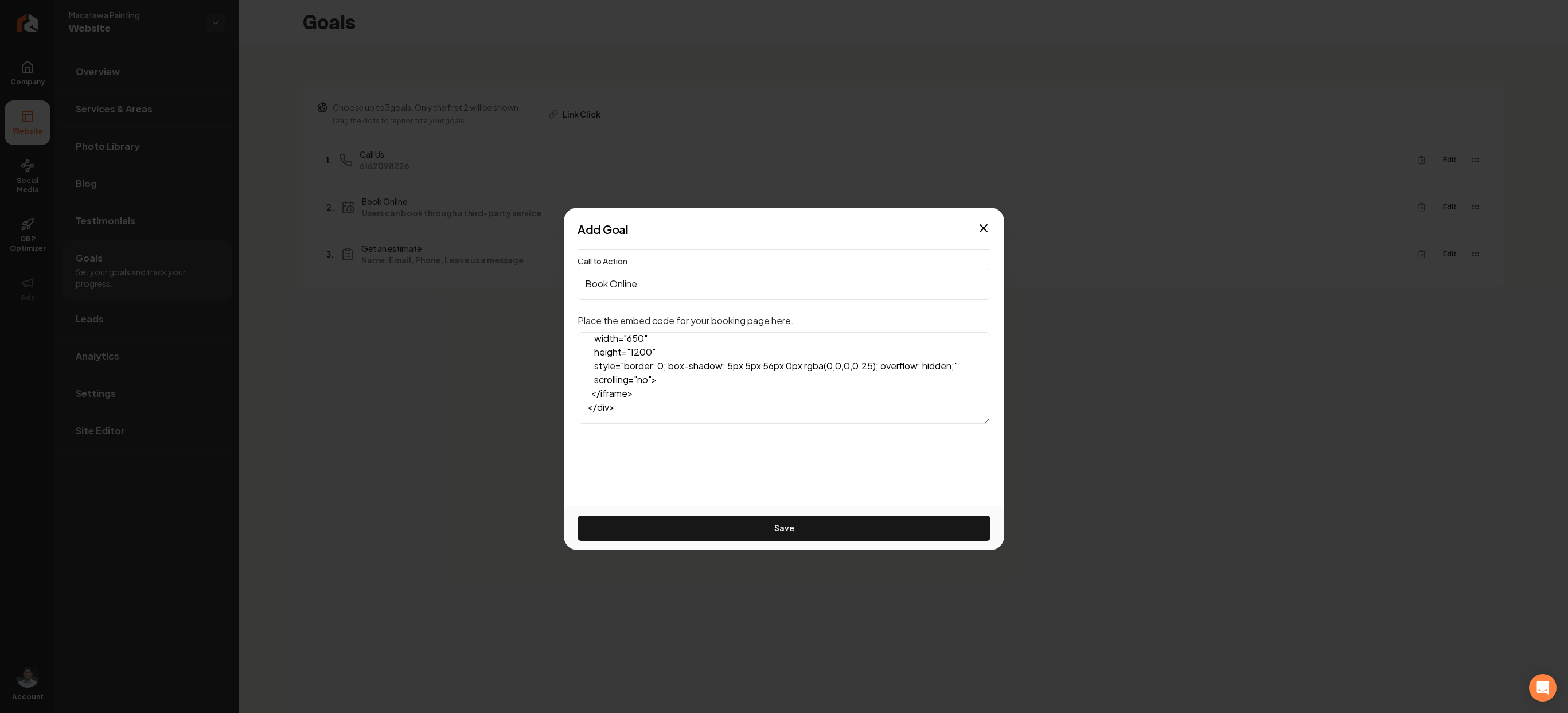
click at [640, 360] on textarea "<div style="display: flex; justify-content: center; align-items: center; width:…" at bounding box center [784, 378] width 413 height 92
type textarea "<div style="display: flex; justify-content: center; align-items: center; width:…"
click at [808, 524] on button "Save" at bounding box center [784, 528] width 413 height 25
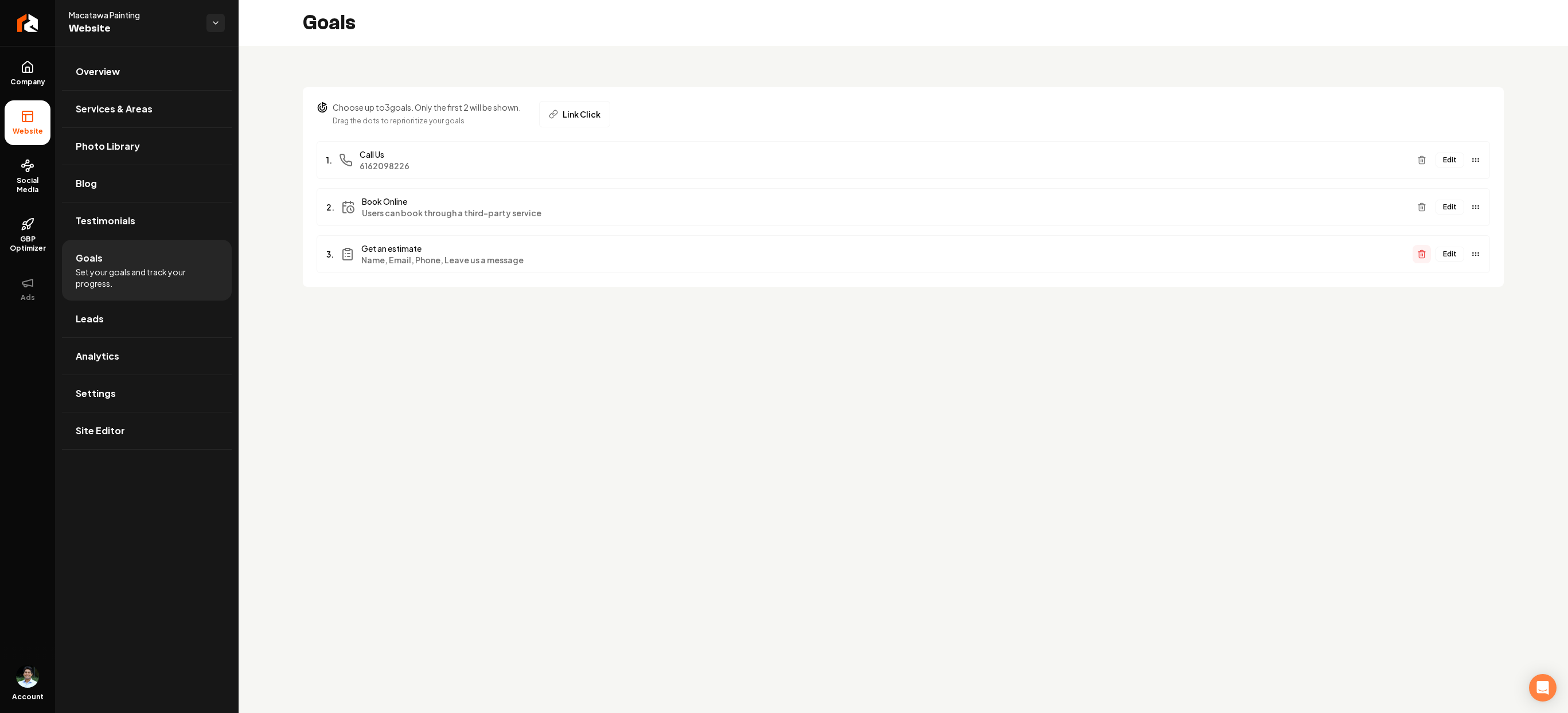
click at [1424, 254] on icon "Main content area" at bounding box center [1421, 255] width 5 height 6
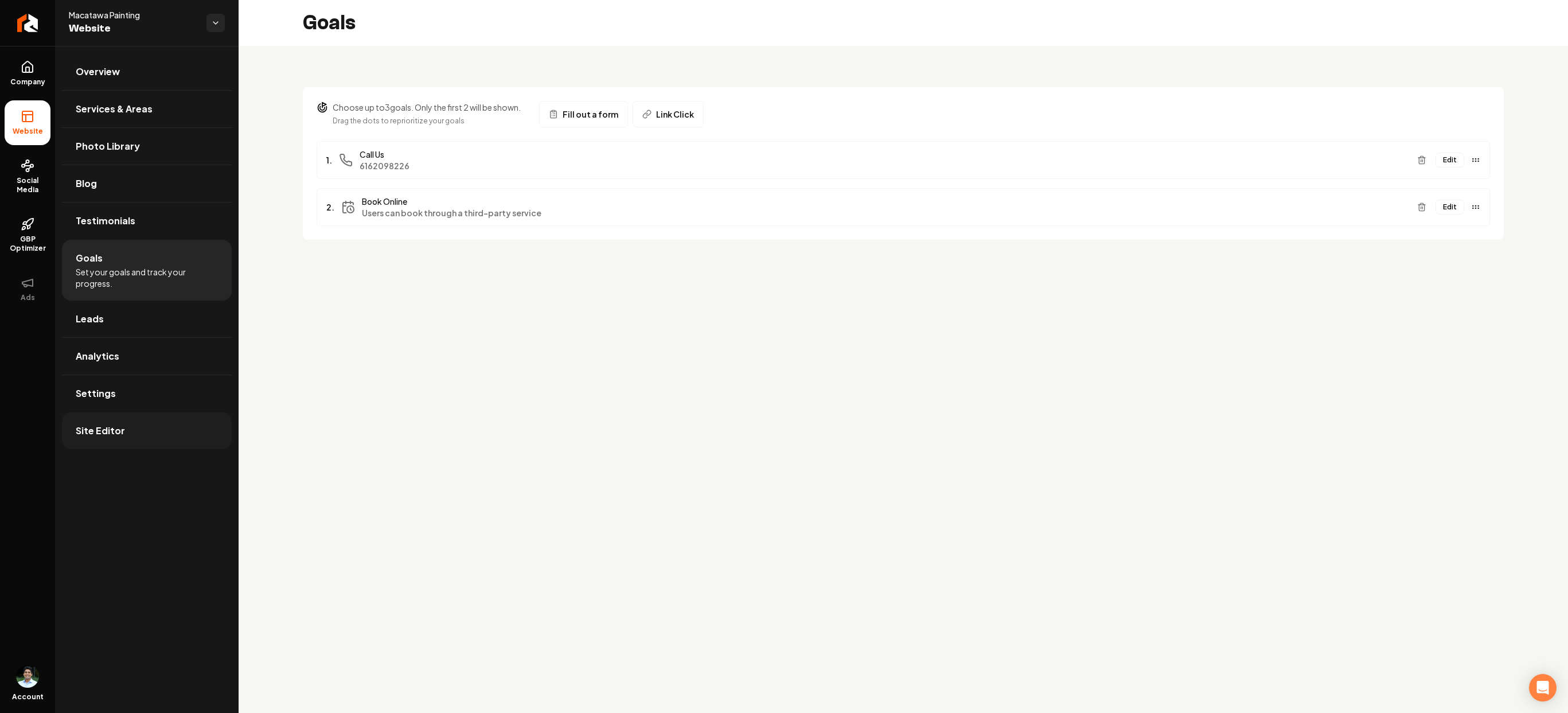
click at [117, 428] on span "Site Editor" at bounding box center [100, 431] width 50 height 14
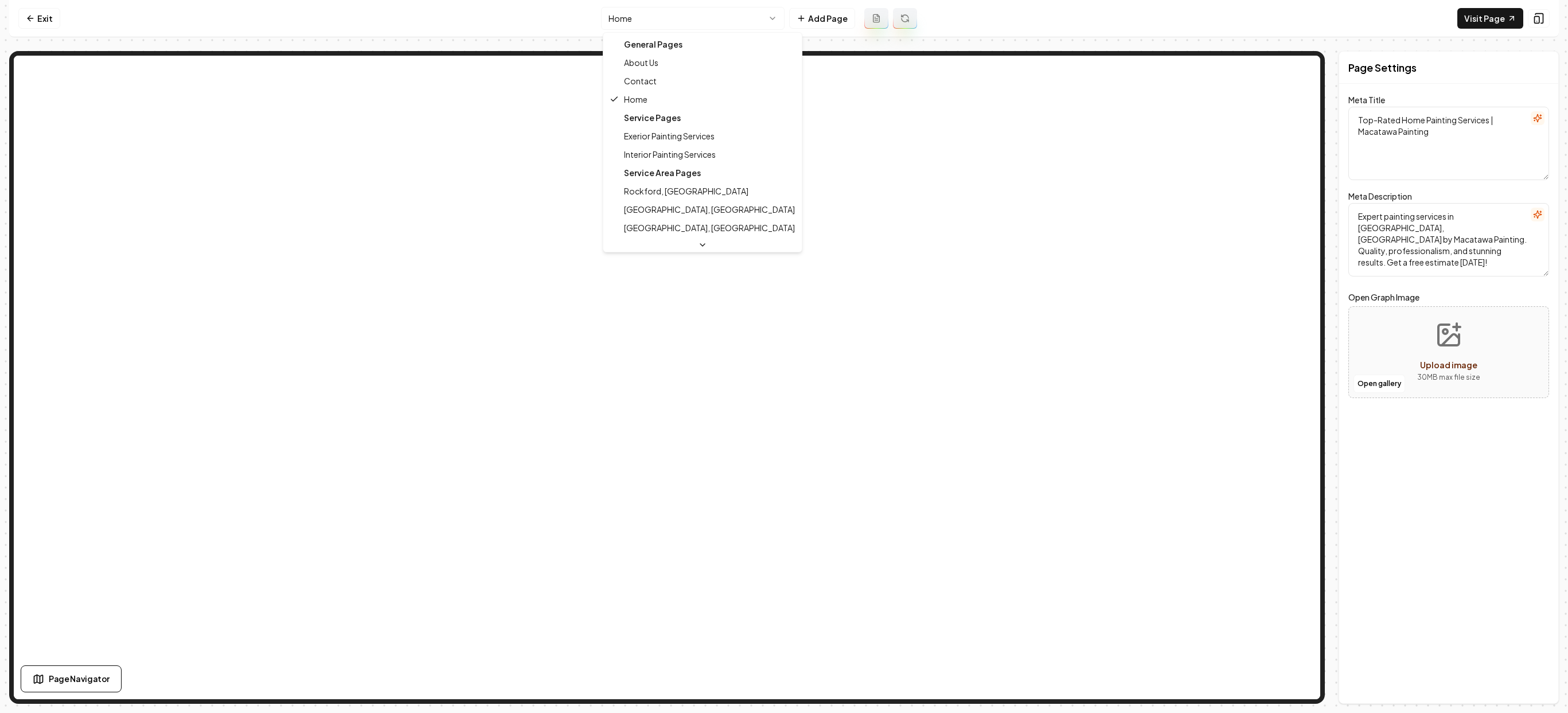
click at [760, 21] on html "Computer Required This feature is only available on a computer. Please switch t…" at bounding box center [784, 356] width 1568 height 713
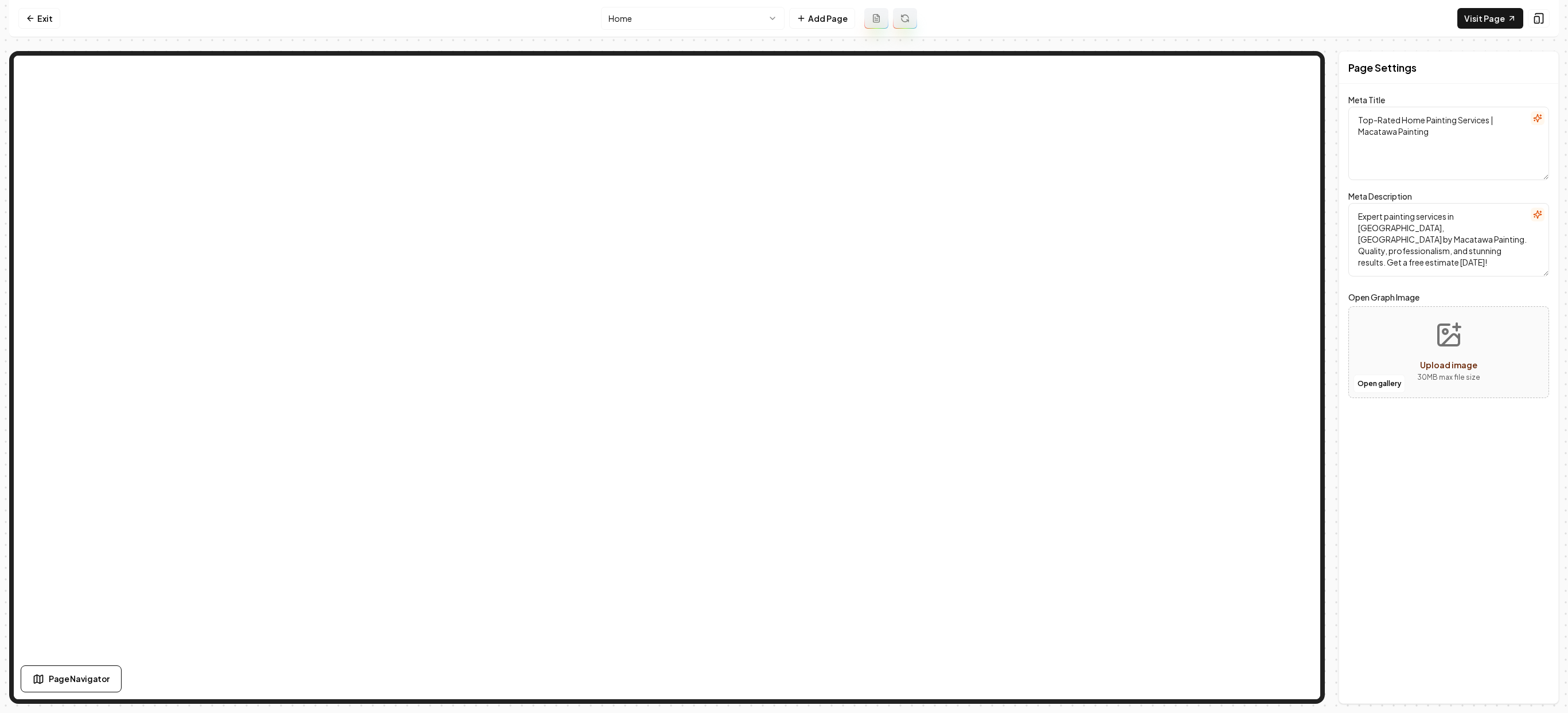
click at [705, 17] on html "Computer Required This feature is only available on a computer. Please switch t…" at bounding box center [784, 356] width 1568 height 713
click at [730, 22] on html "Computer Required This feature is only available on a computer. Please switch t…" at bounding box center [784, 356] width 1568 height 713
click at [57, 20] on link "Exit" at bounding box center [39, 18] width 42 height 21
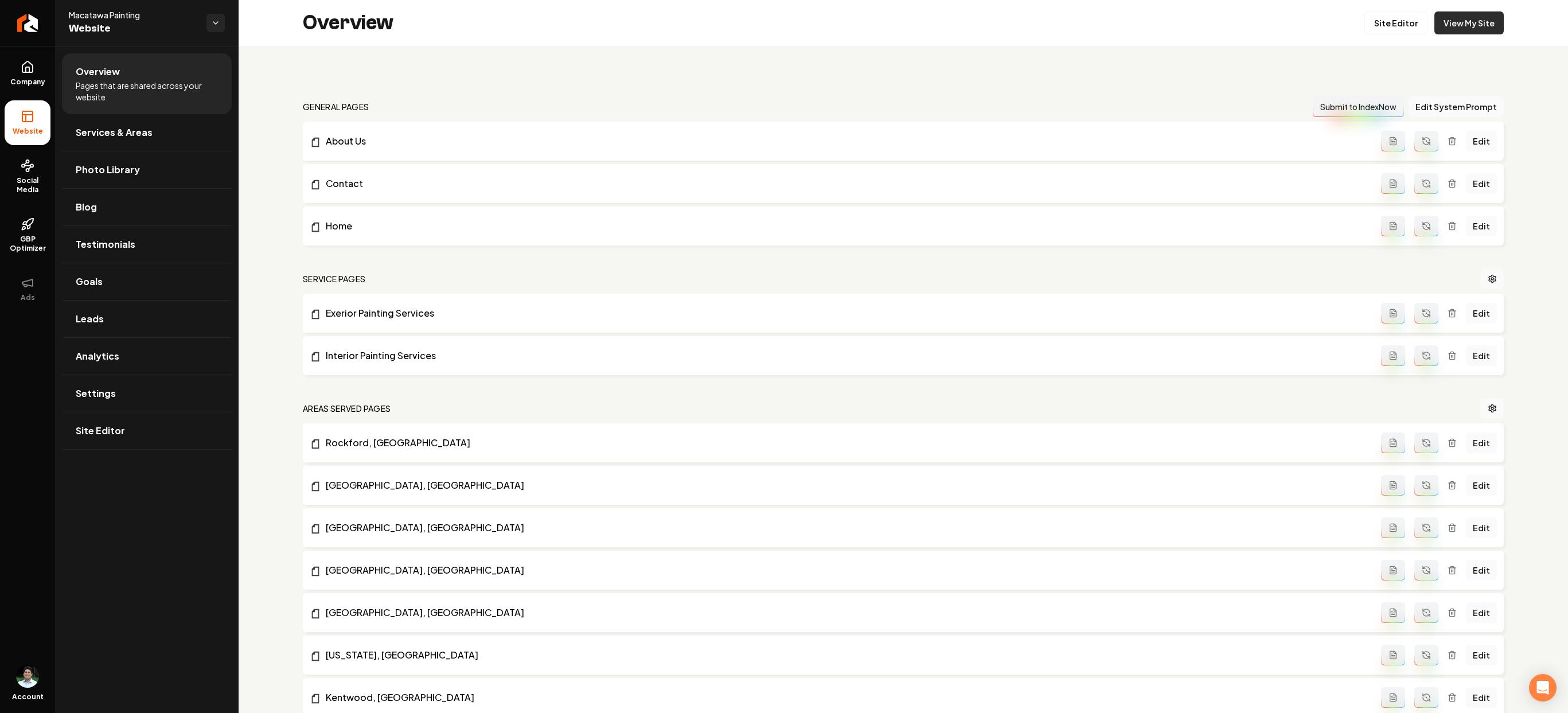
click at [1473, 30] on link "View My Site" at bounding box center [1469, 23] width 69 height 23
